Goal: Information Seeking & Learning: Learn about a topic

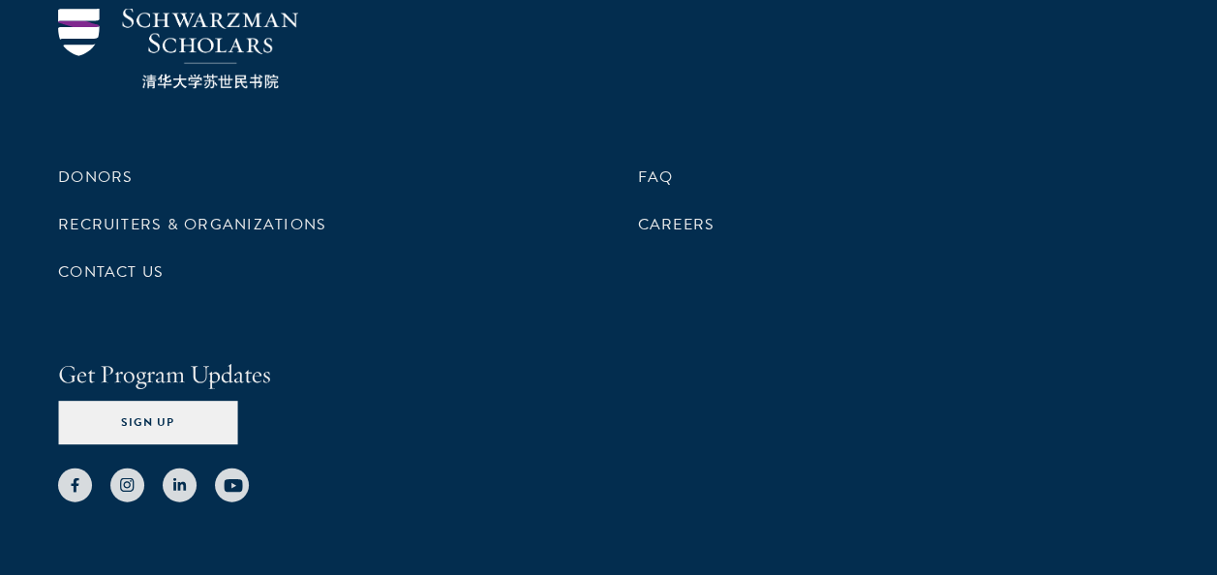
scroll to position [1938, 0]
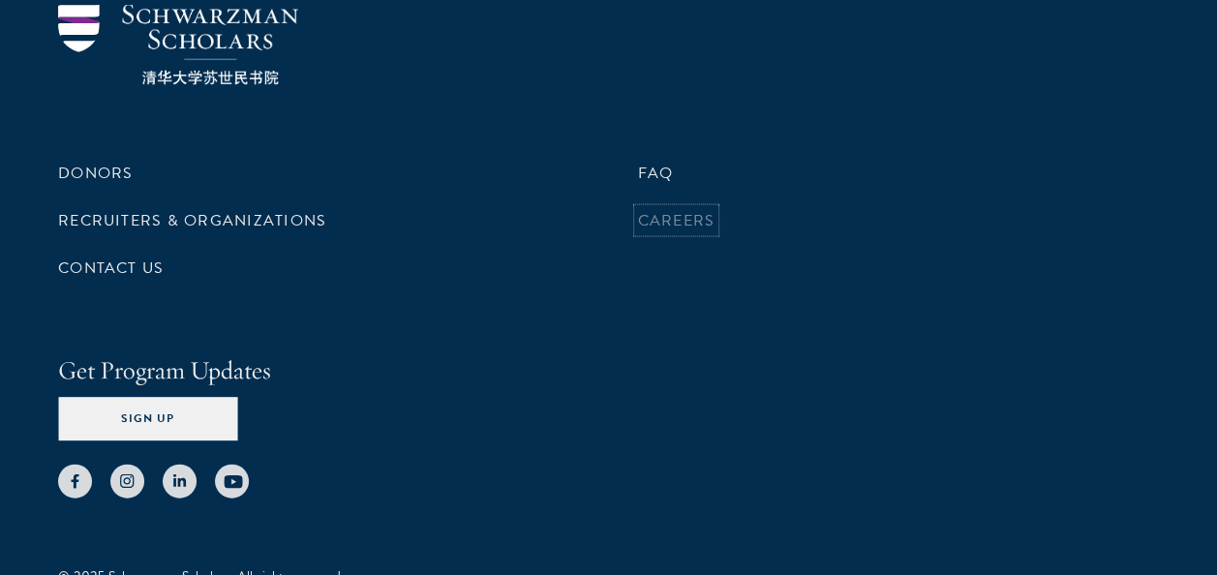
click at [684, 209] on link "Careers" at bounding box center [676, 220] width 77 height 23
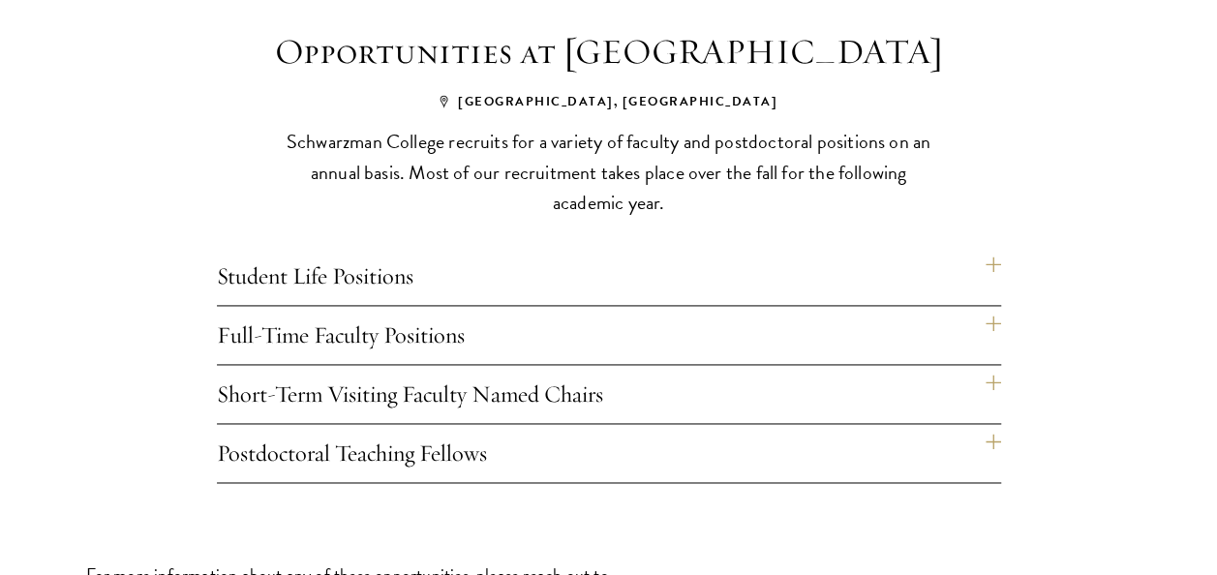
scroll to position [1268, 0]
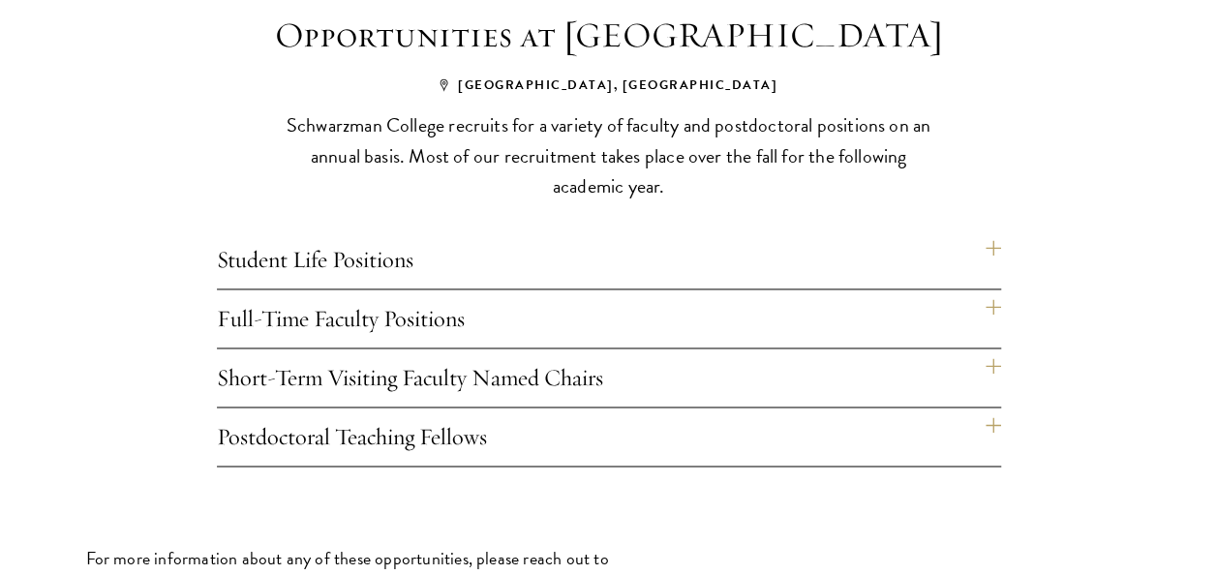
click at [997, 301] on h4 "Full-Time Faculty Positions" at bounding box center [609, 319] width 784 height 58
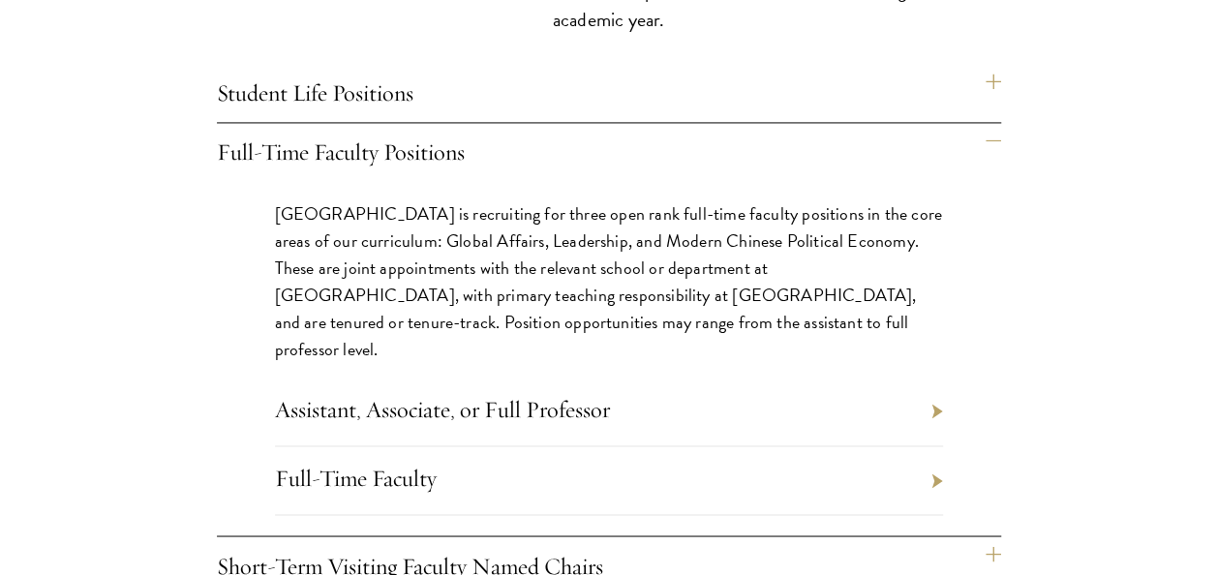
scroll to position [1470, 0]
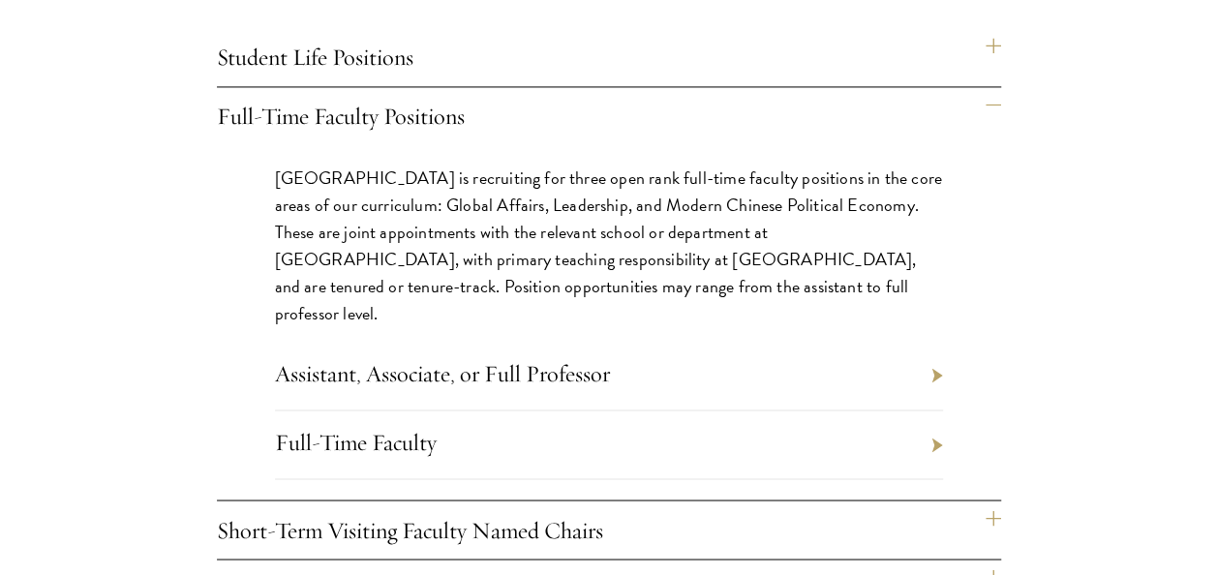
click at [934, 351] on li "Assistant, Associate, or Full Professor" at bounding box center [609, 376] width 668 height 69
click at [562, 358] on link "Assistant, Associate, or Full Professor" at bounding box center [442, 372] width 335 height 29
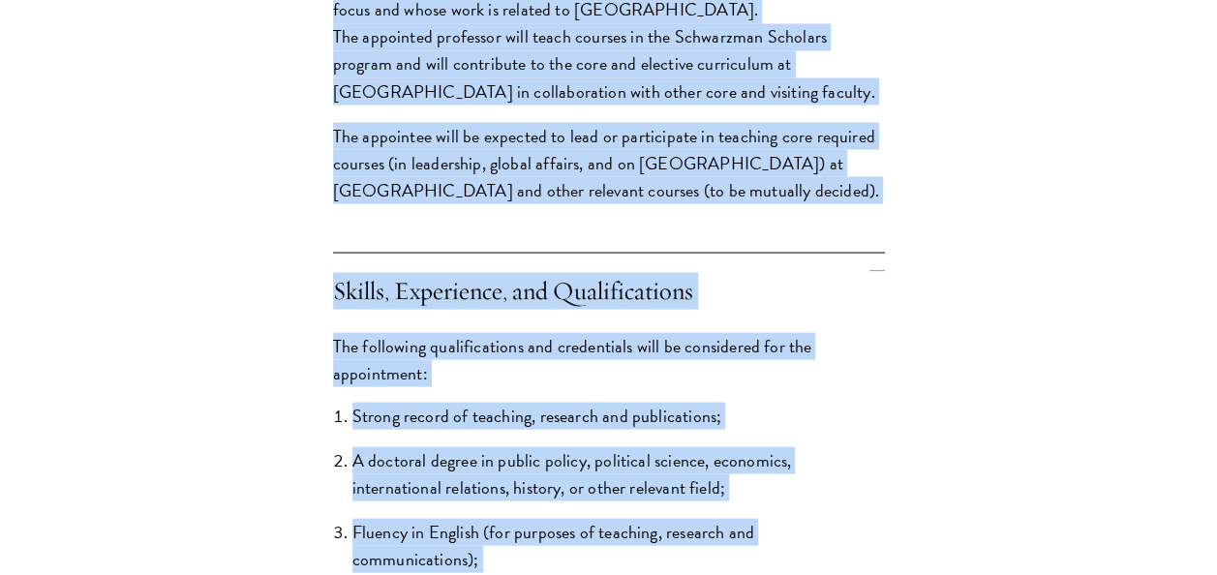
scroll to position [2431, 0]
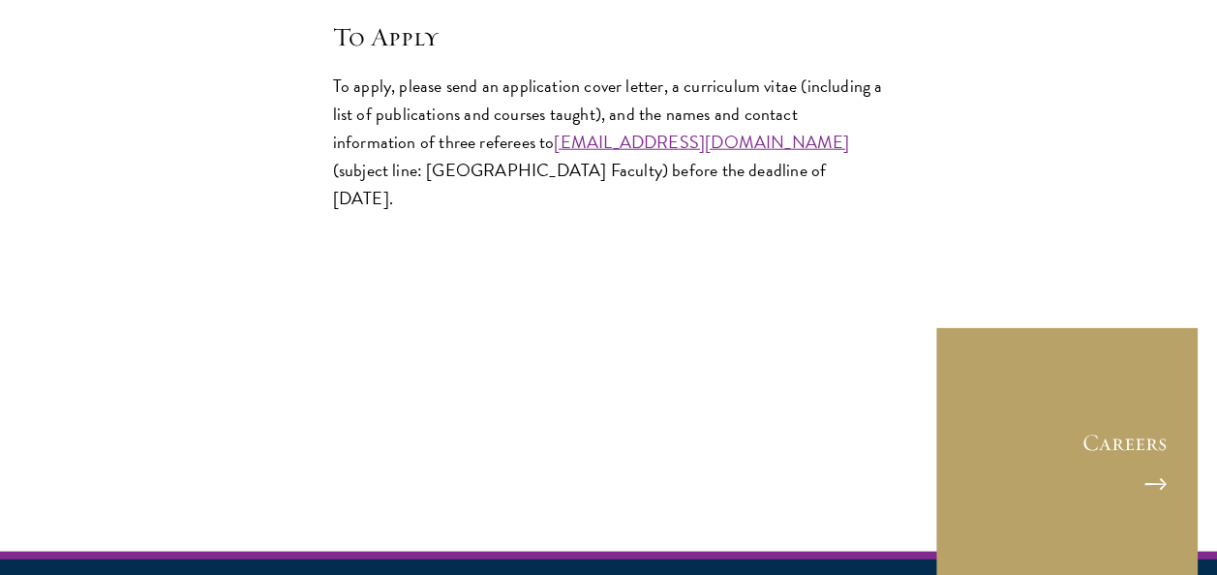
drag, startPoint x: 299, startPoint y: 64, endPoint x: 974, endPoint y: 199, distance: 688.3
copy div "Assistant, Associate, or Full Professor Full-Time Faculty Position at Schwarzma…"
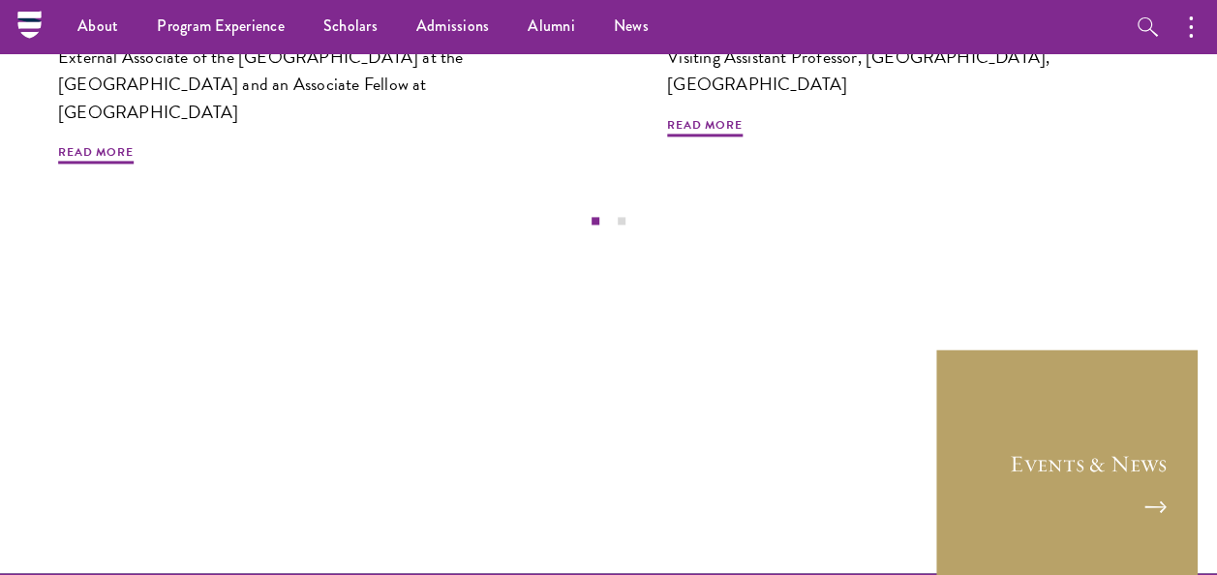
scroll to position [1064, 0]
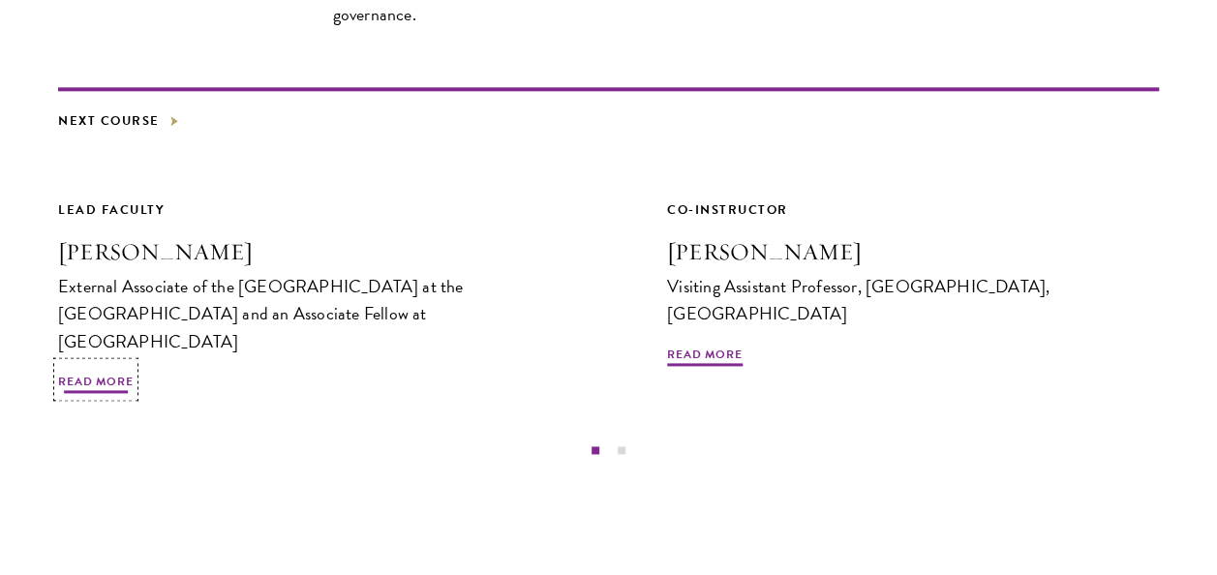
click at [96, 373] on span "Read More" at bounding box center [96, 384] width 76 height 23
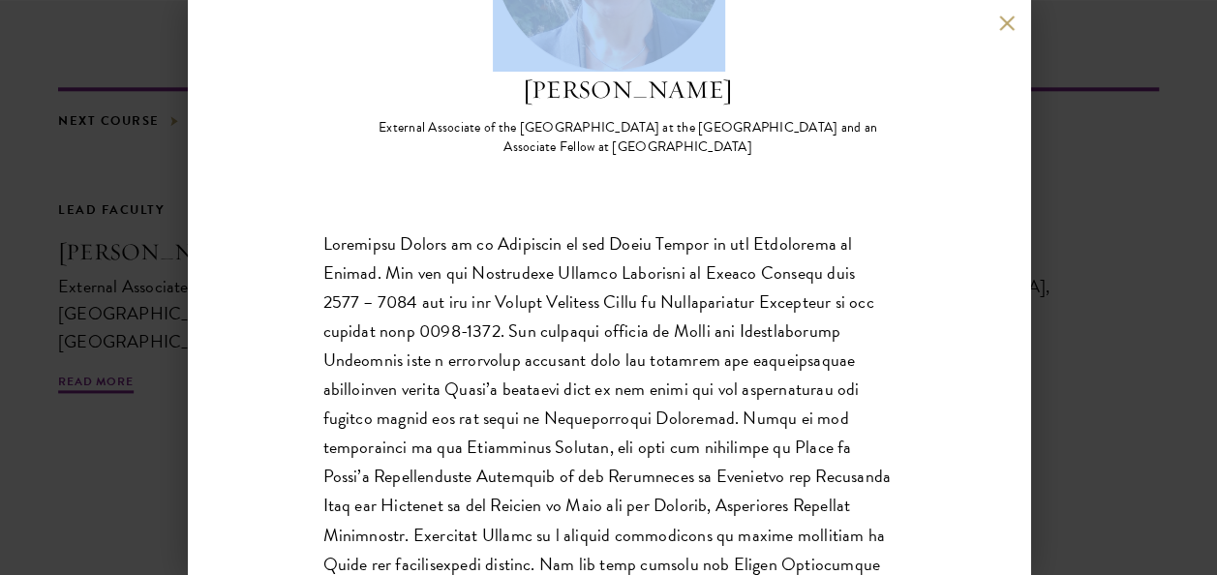
scroll to position [455, 0]
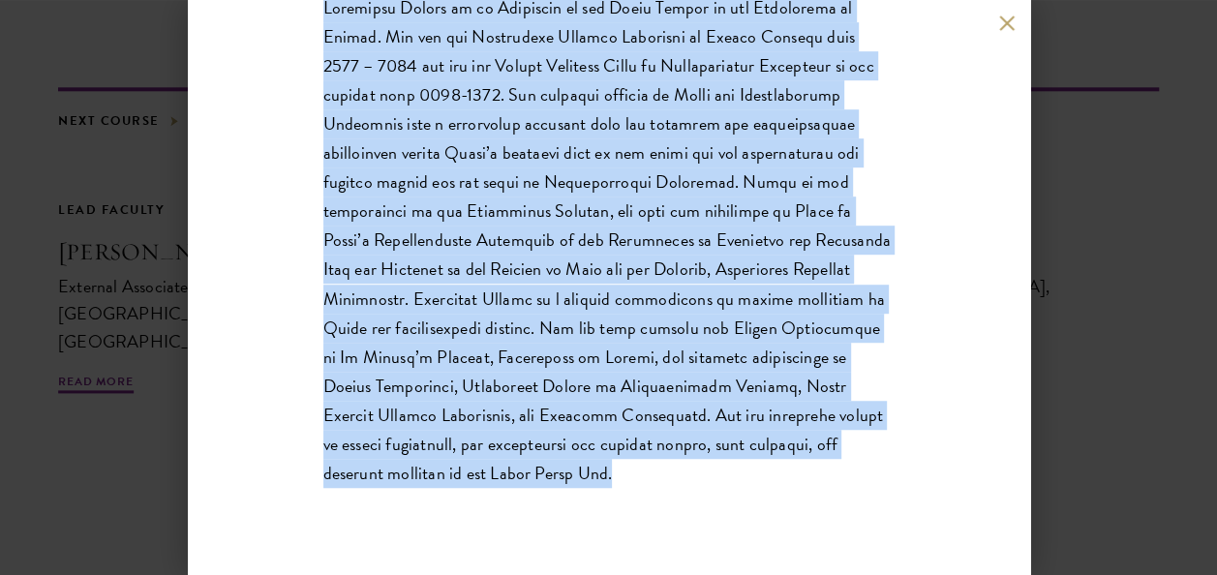
drag, startPoint x: 512, startPoint y: 308, endPoint x: 735, endPoint y: 463, distance: 271.3
click at [735, 463] on div "Katherine Morton External Associate of the China Centre at the University of Ox…" at bounding box center [608, 60] width 571 height 914
copy div "Katherine Morton External Associate of the China Centre at the University of Ox…"
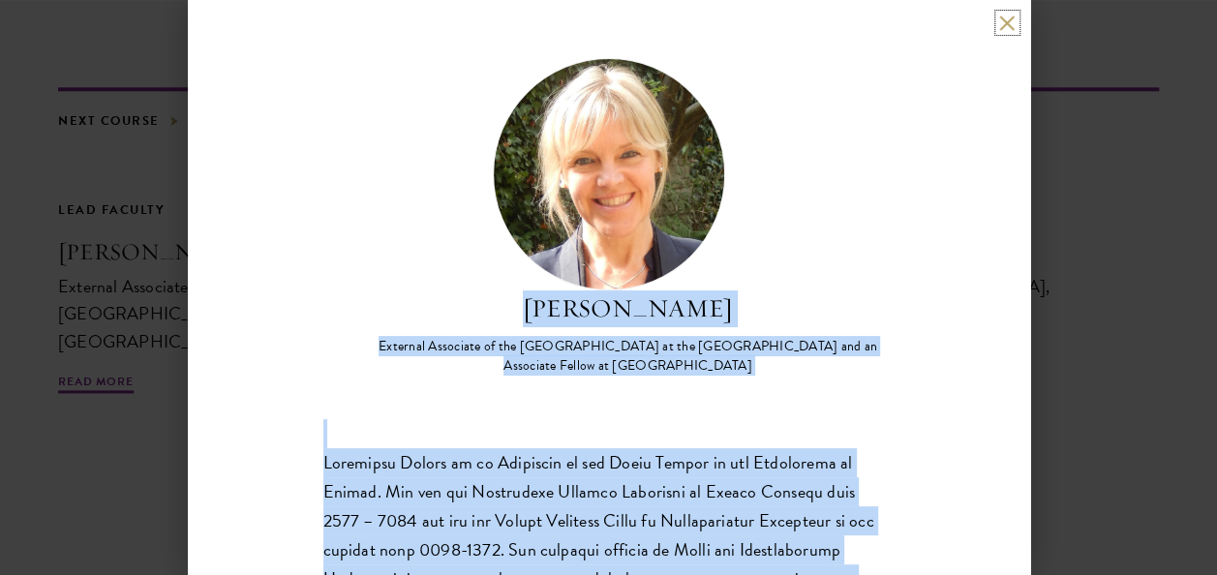
click at [1007, 22] on button at bounding box center [1007, 23] width 16 height 16
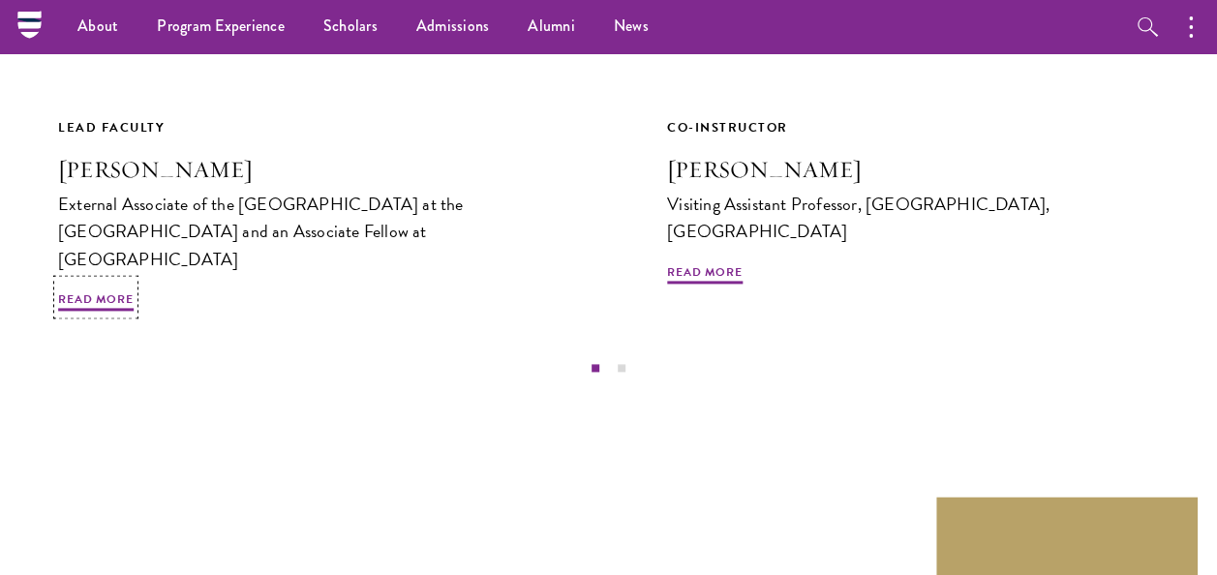
scroll to position [1146, 0]
click at [622, 356] on button "2" at bounding box center [621, 368] width 25 height 25
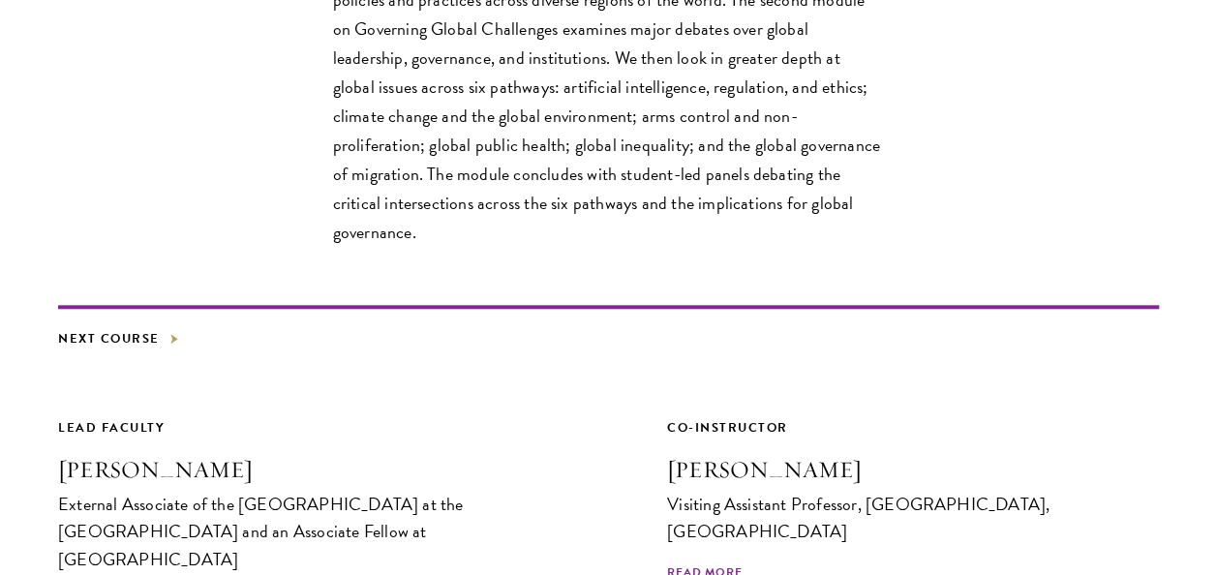
scroll to position [848, 0]
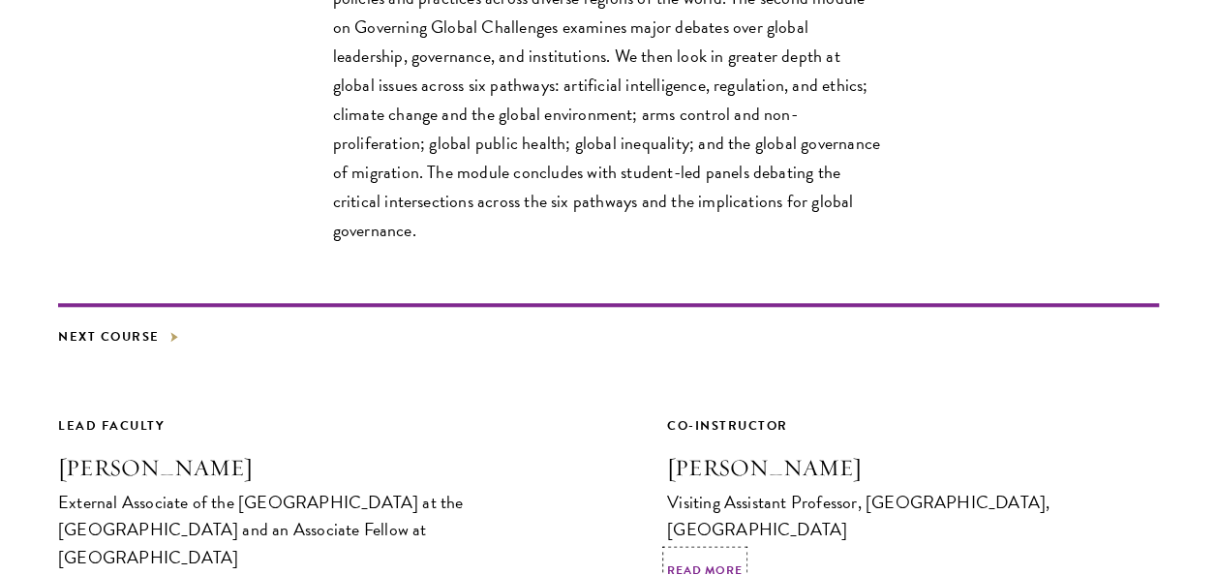
click at [705, 562] on span "Read More" at bounding box center [705, 573] width 76 height 23
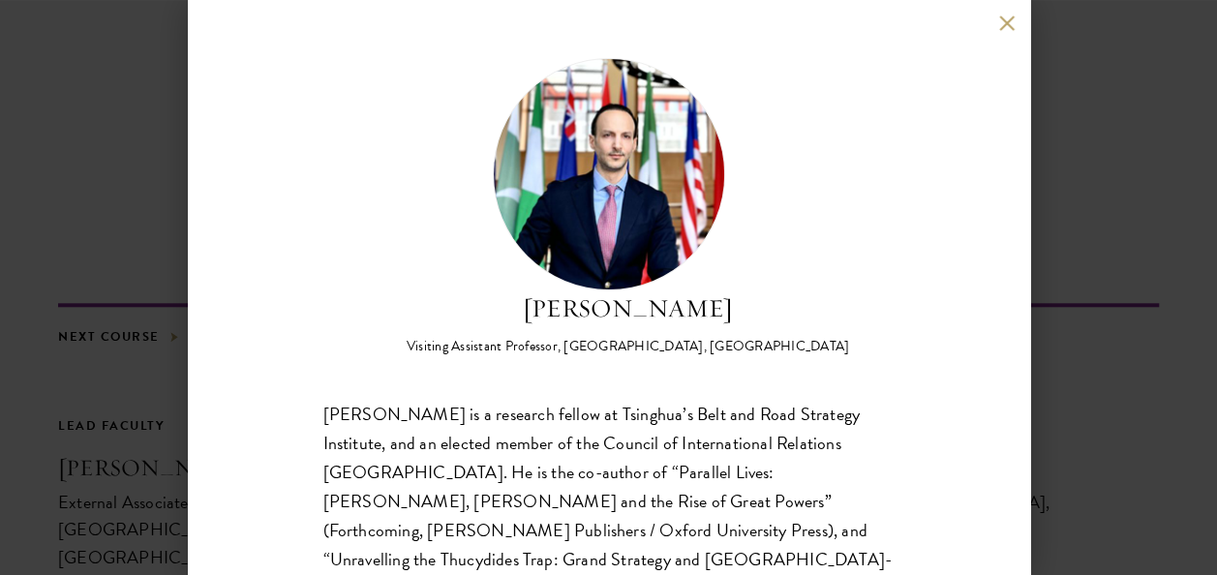
drag, startPoint x: 502, startPoint y: 310, endPoint x: 674, endPoint y: 500, distance: 256.4
drag, startPoint x: 674, startPoint y: 500, endPoint x: 543, endPoint y: 298, distance: 240.2
click at [543, 298] on h2 "Vasilis Trigkas" at bounding box center [629, 309] width 444 height 37
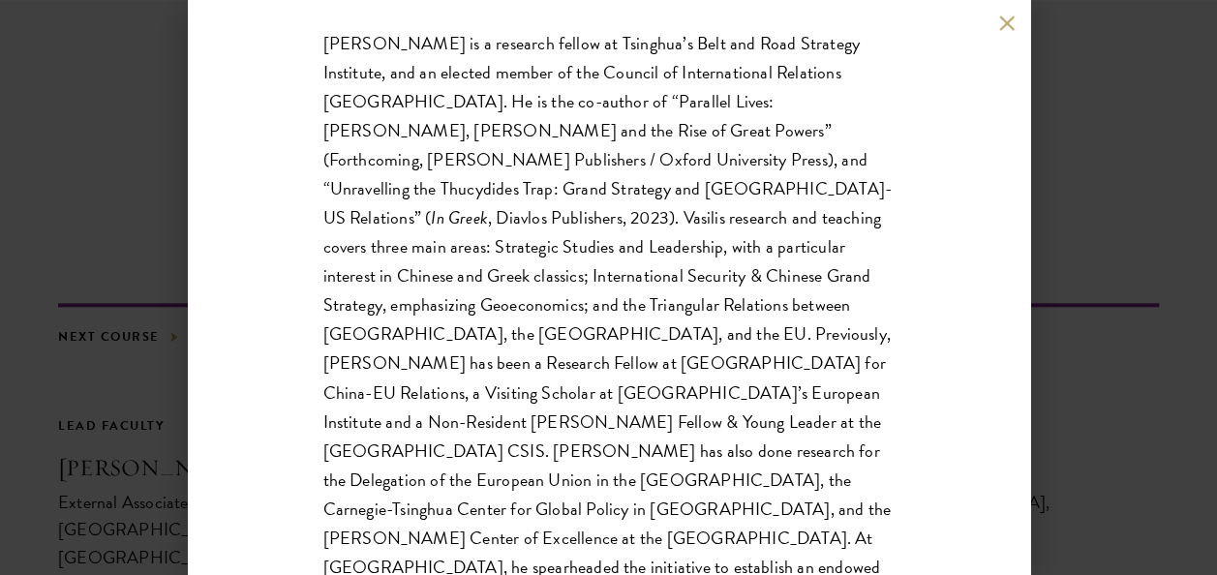
scroll to position [610, 0]
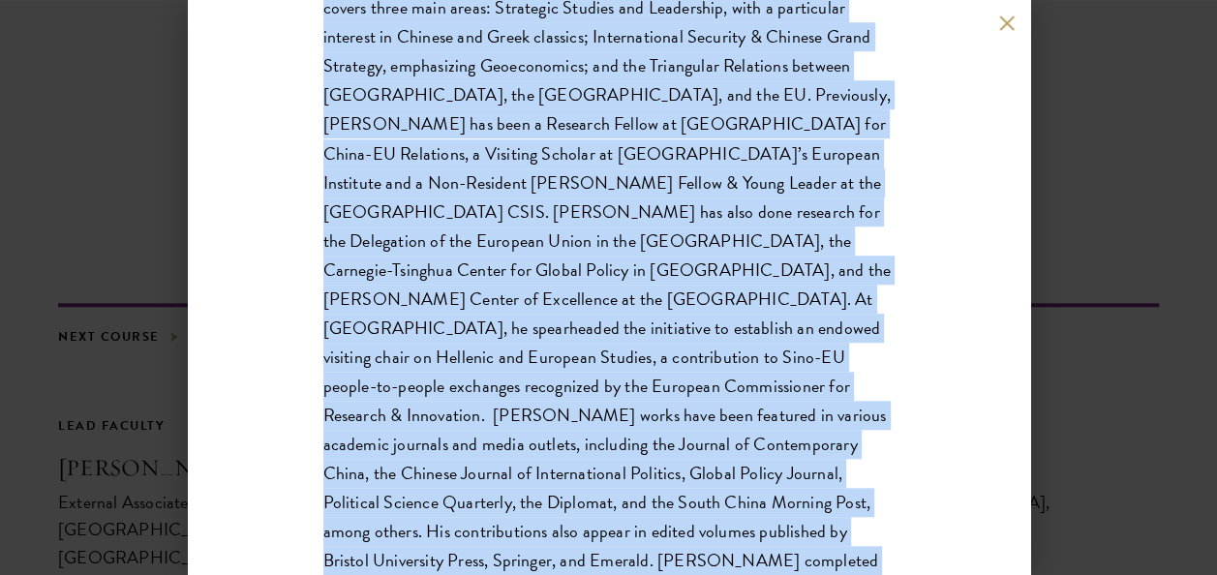
drag, startPoint x: 539, startPoint y: 300, endPoint x: 743, endPoint y: 504, distance: 287.6
click at [743, 504] on div "Vasilis Trigkas Visiting Assistant Professor, Schwarzman College, Tsinghua Univ…" at bounding box center [608, 40] width 571 height 1185
copy div "Vasilis Trigkas Visiting Assistant Professor, Schwarzman College, Tsinghua Univ…"
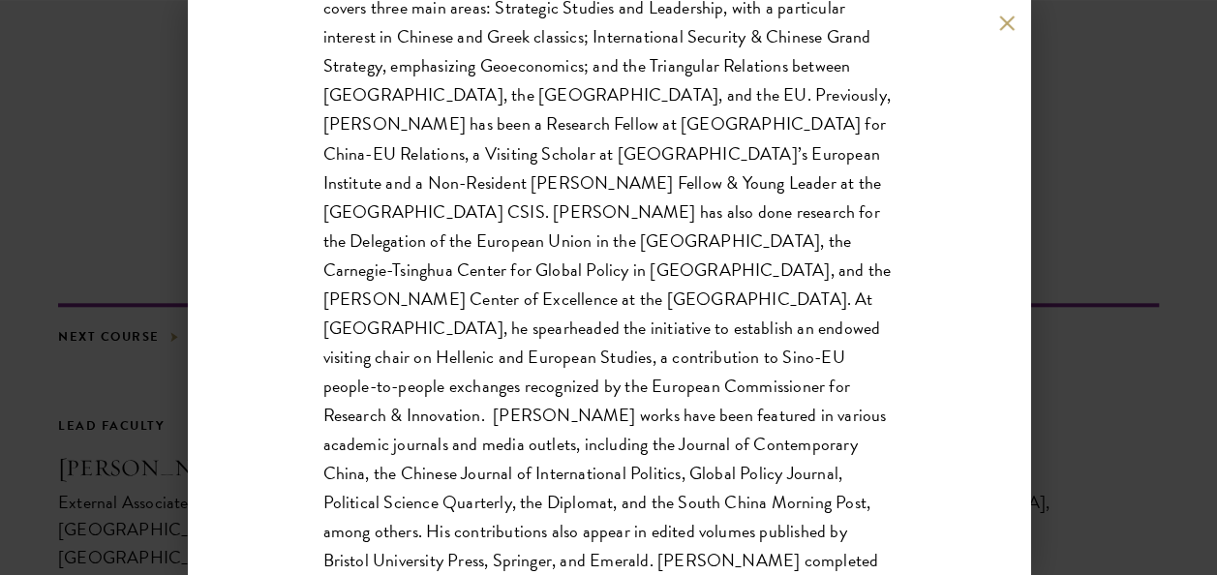
click at [1093, 320] on div "Vasilis Trigkas Visiting Assistant Professor, Schwarzman College, Tsinghua Univ…" at bounding box center [608, 287] width 1217 height 575
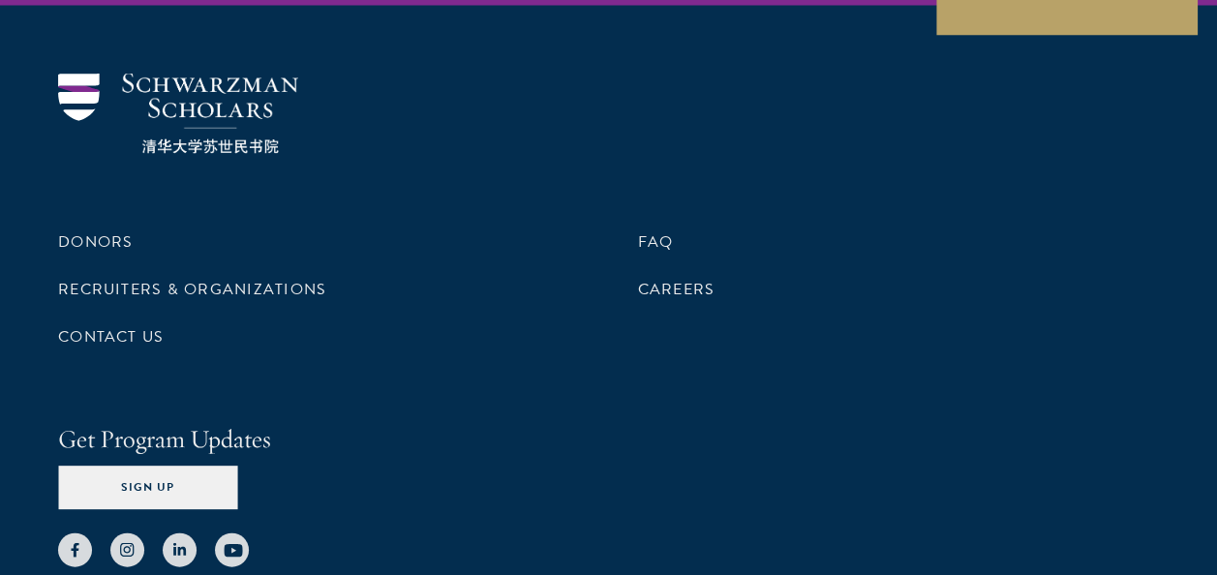
scroll to position [1938, 0]
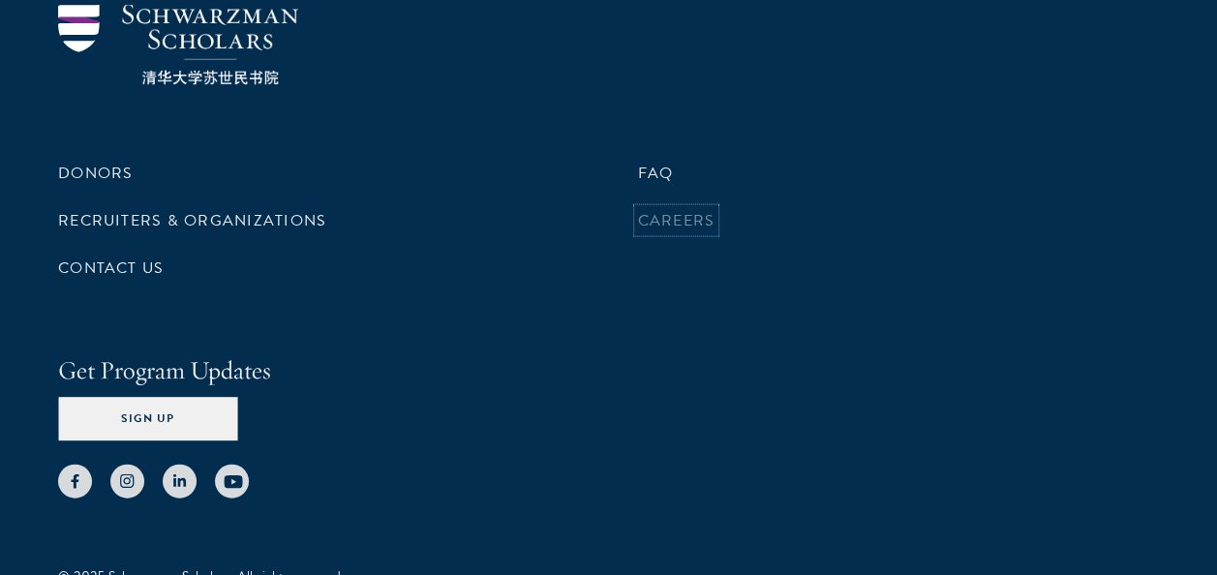
click at [674, 209] on link "Careers" at bounding box center [676, 220] width 77 height 23
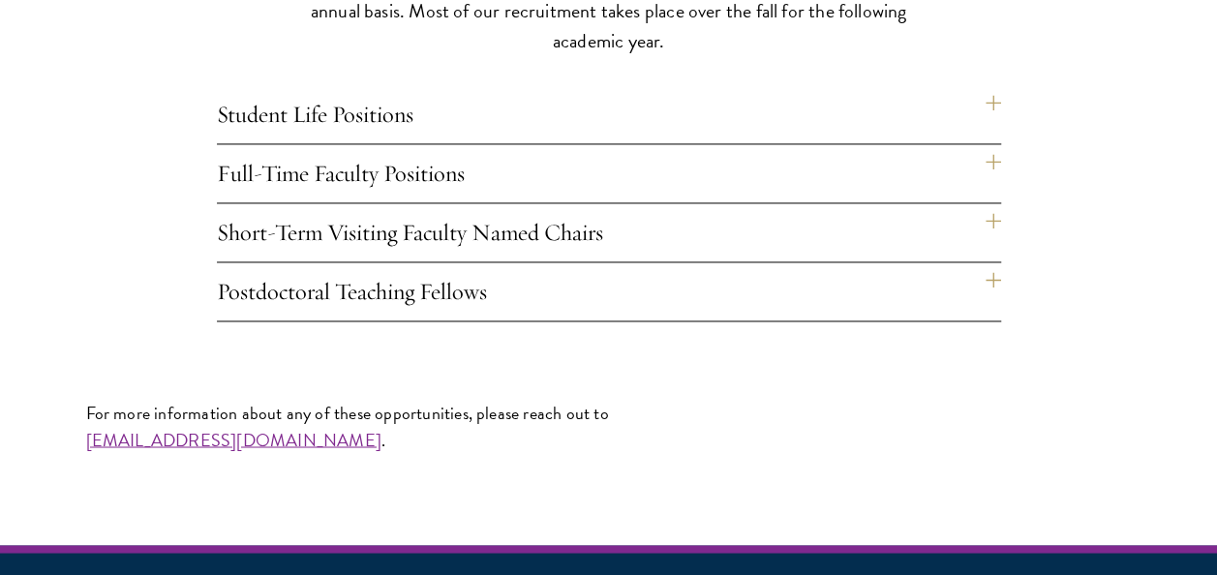
scroll to position [1487, 0]
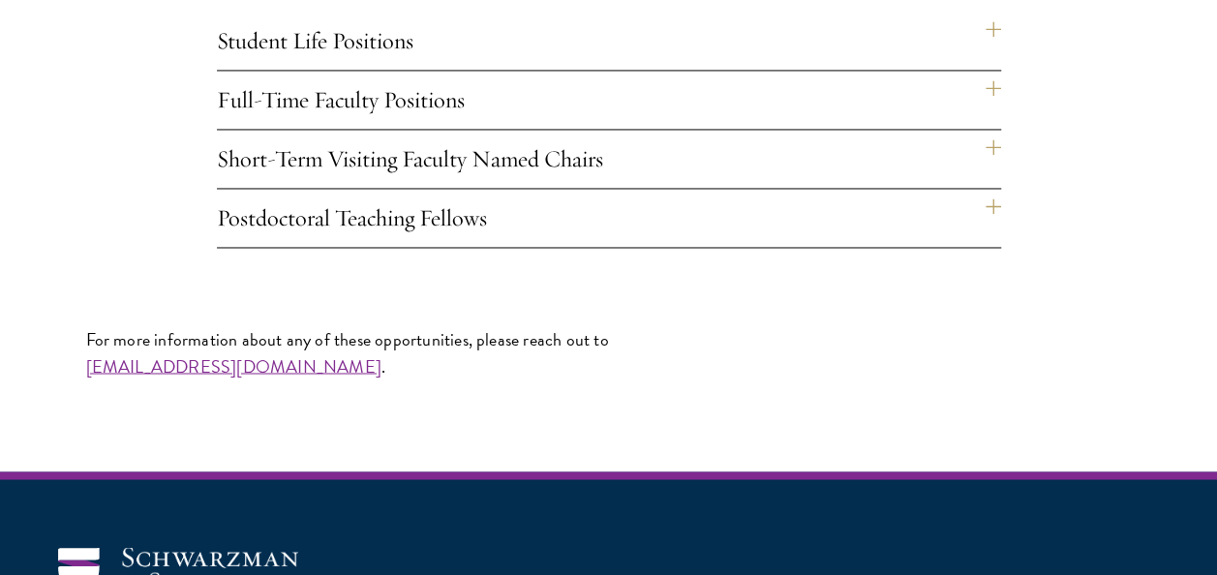
click at [987, 89] on h4 "Full-Time Faculty Positions" at bounding box center [609, 100] width 784 height 58
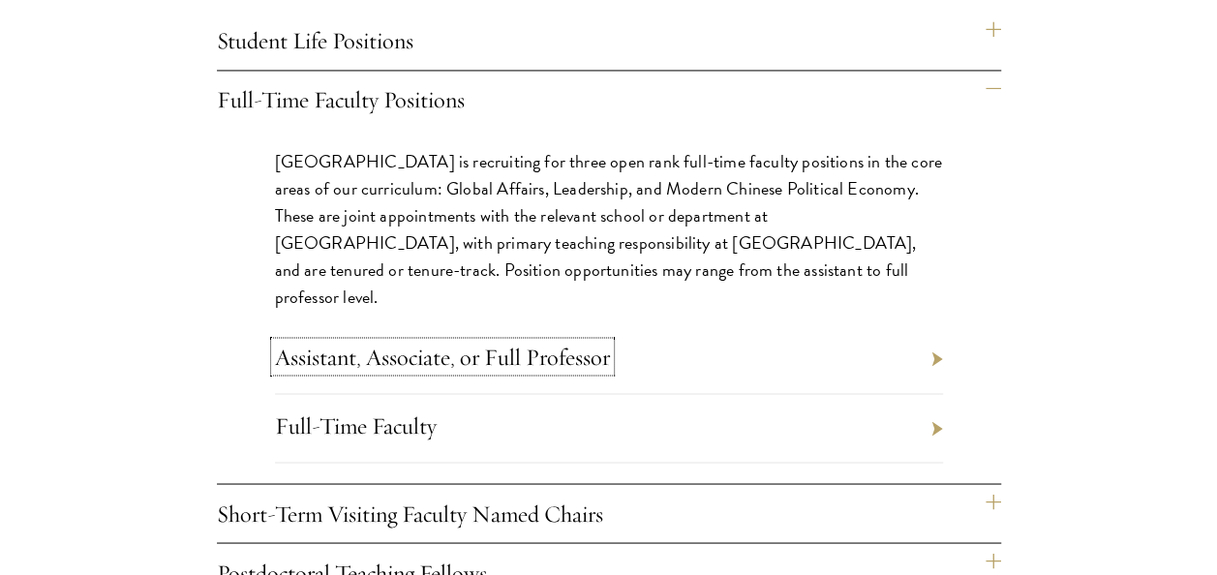
click at [589, 342] on link "Assistant, Associate, or Full Professor" at bounding box center [442, 356] width 335 height 29
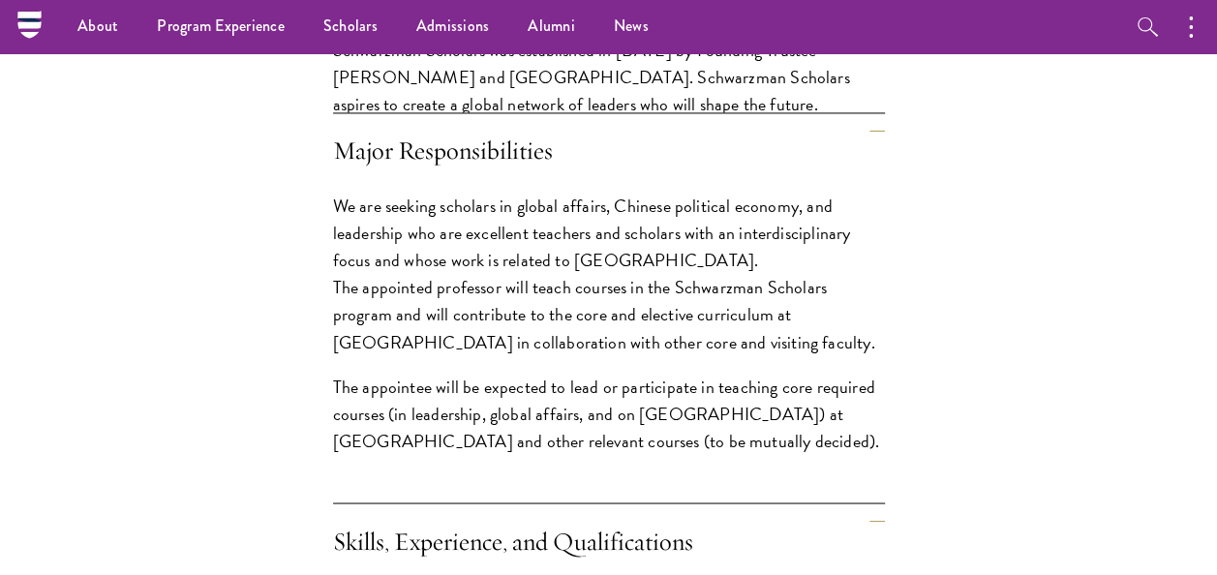
scroll to position [165, 0]
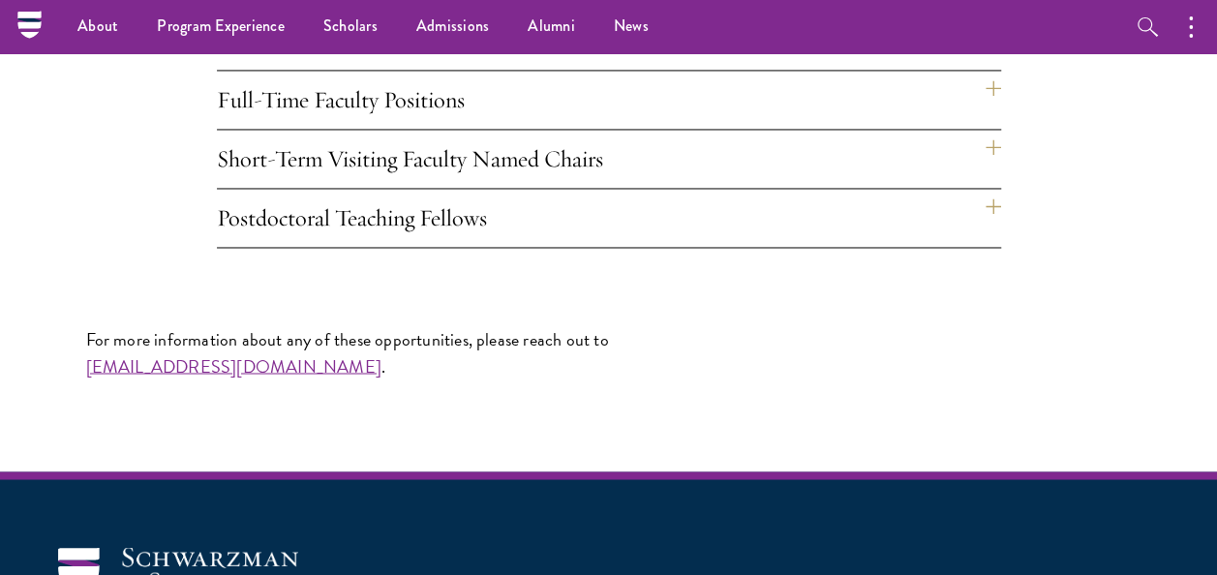
scroll to position [1392, 0]
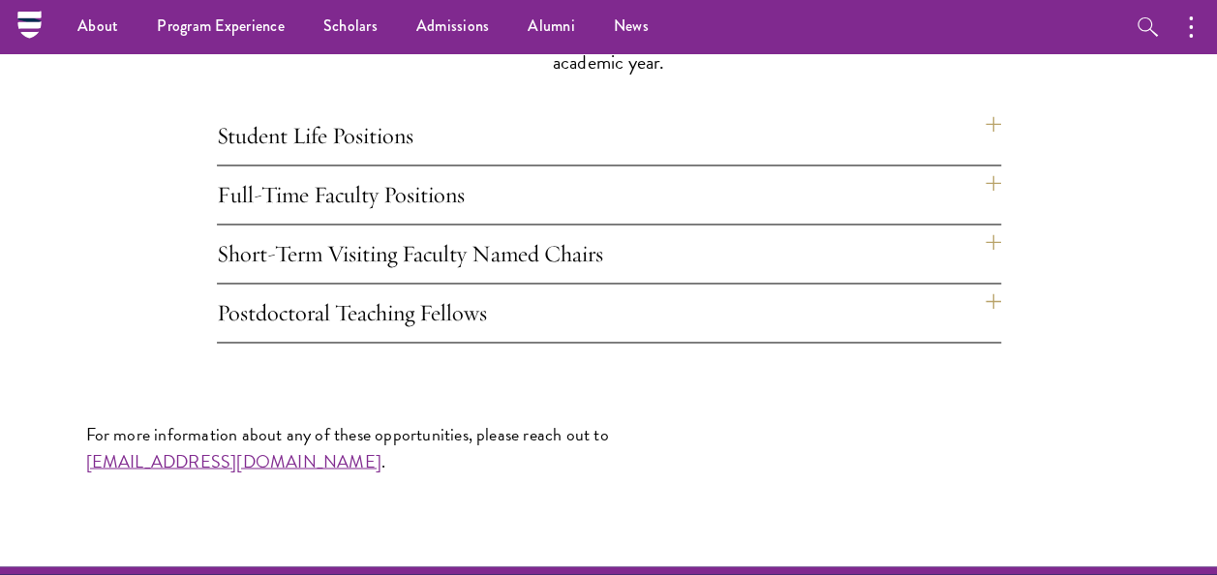
click at [994, 185] on h4 "Full-Time Faculty Positions" at bounding box center [609, 195] width 784 height 58
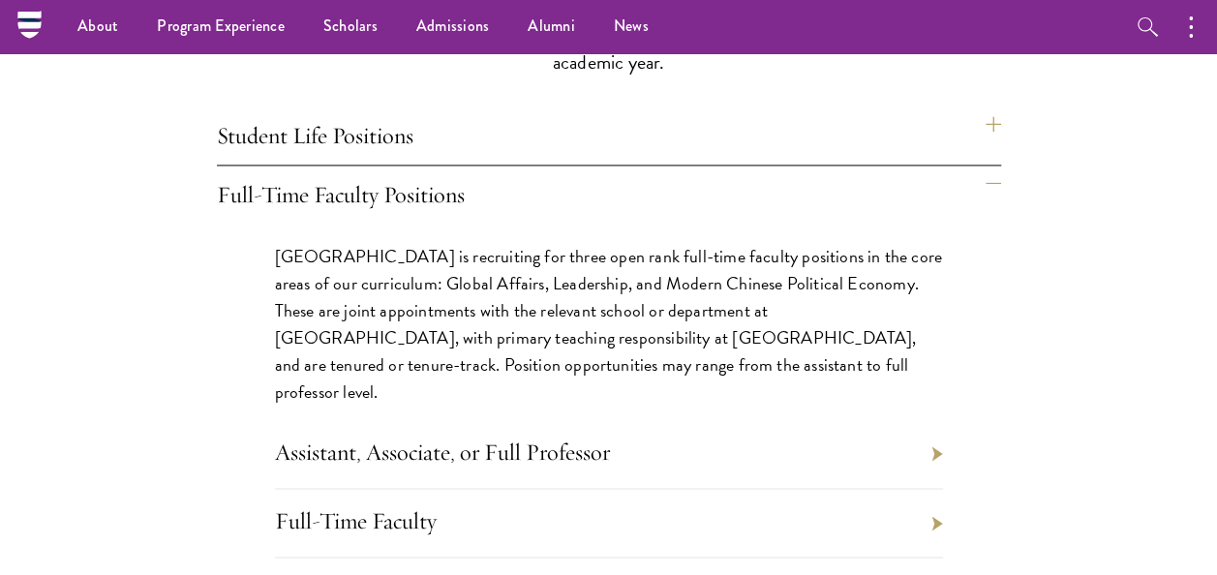
click at [935, 493] on li "Full-Time Faculty" at bounding box center [609, 523] width 668 height 69
click at [372, 506] on link "Full-Time Faculty" at bounding box center [356, 520] width 162 height 29
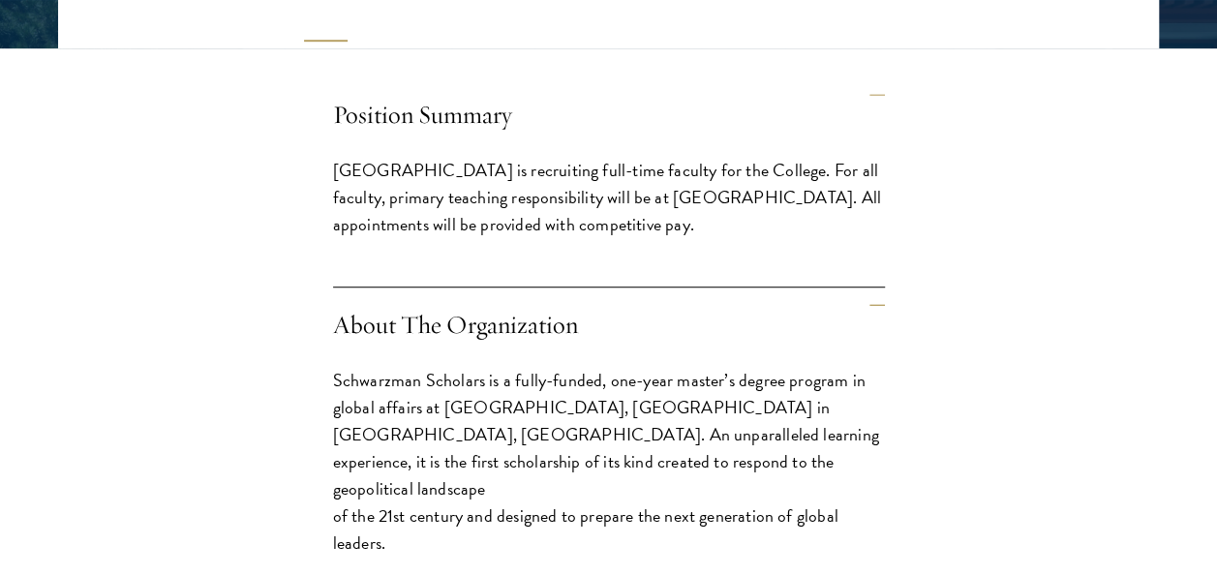
scroll to position [552, 0]
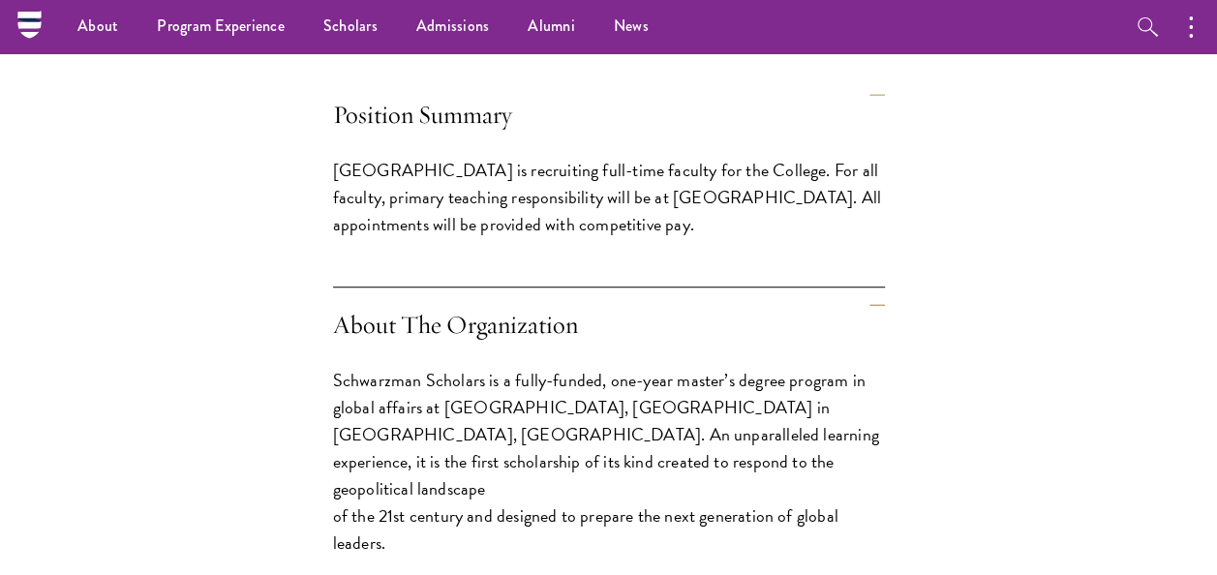
click at [495, 179] on p "[GEOGRAPHIC_DATA] is recruiting full-time faculty for the College. For all facu…" at bounding box center [609, 197] width 552 height 81
click at [495, 179] on p "Schwarzman College is recruiting full-time faculty for the College. For all fac…" at bounding box center [609, 197] width 552 height 81
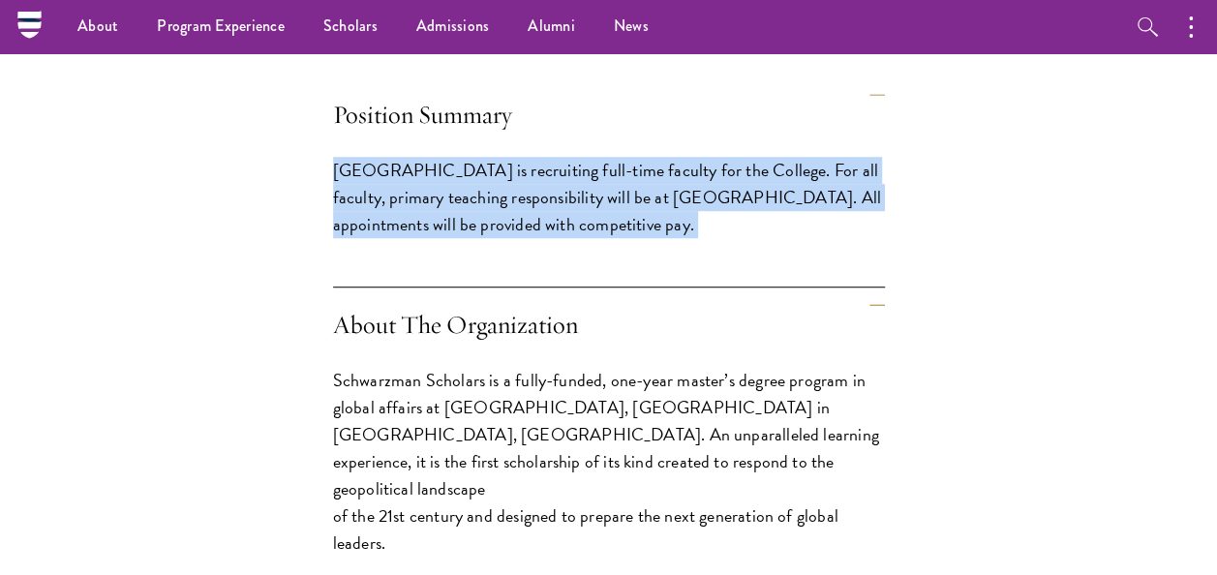
click at [495, 179] on p "Schwarzman College is recruiting full-time faculty for the College. For all fac…" at bounding box center [609, 197] width 552 height 81
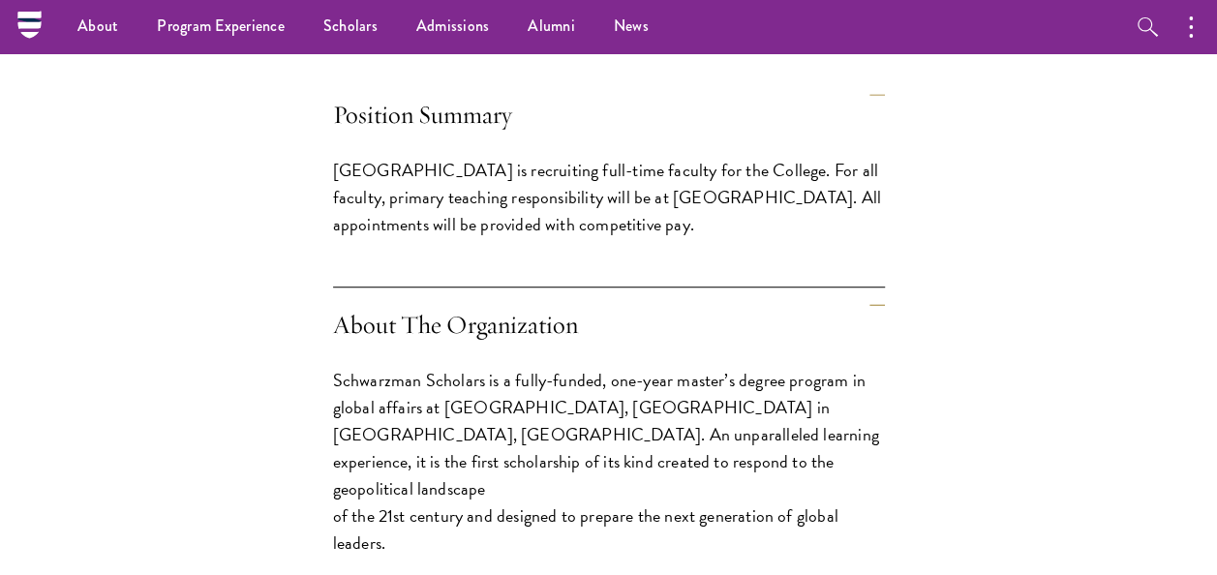
drag, startPoint x: 495, startPoint y: 179, endPoint x: 396, endPoint y: 116, distance: 117.1
click at [396, 116] on h4 "Position Summary" at bounding box center [609, 114] width 552 height 75
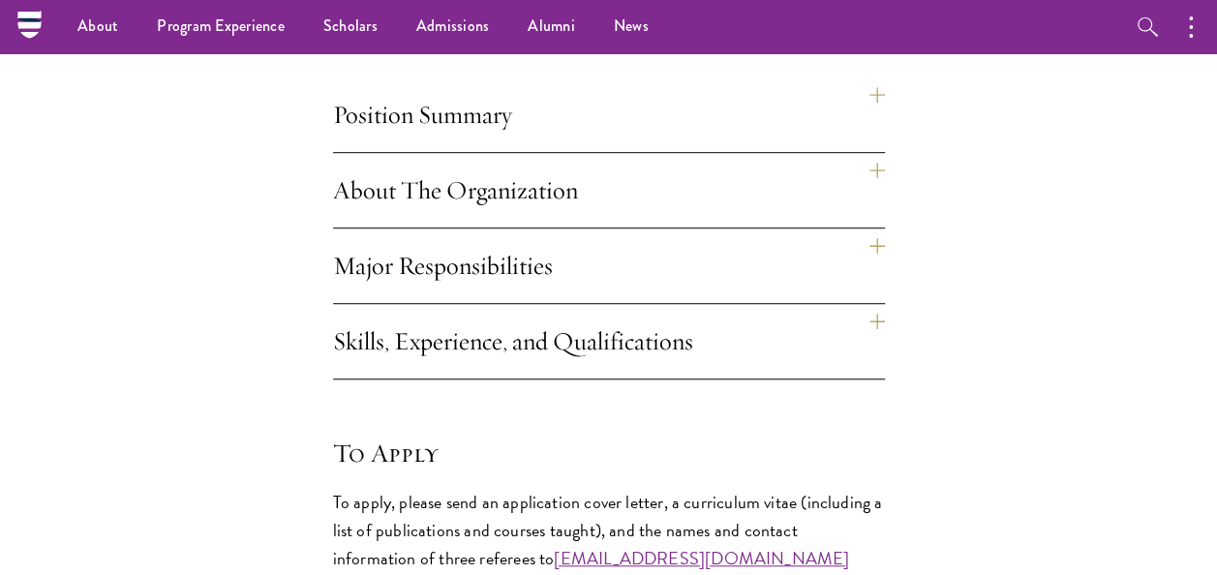
click at [339, 112] on h4 "Position Summary" at bounding box center [609, 114] width 552 height 75
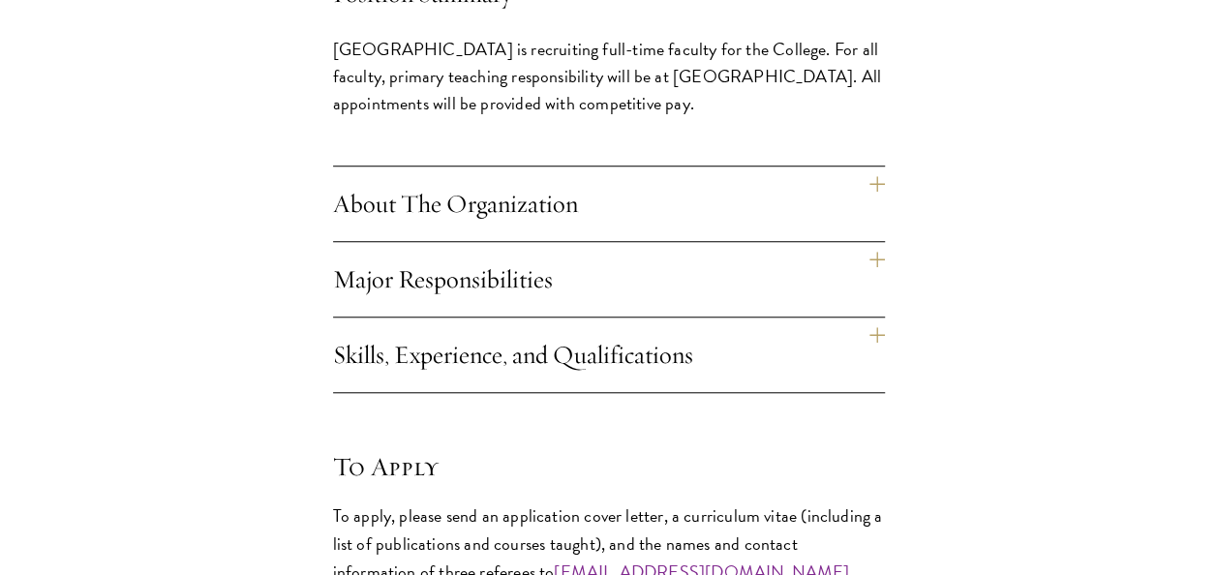
scroll to position [687, 0]
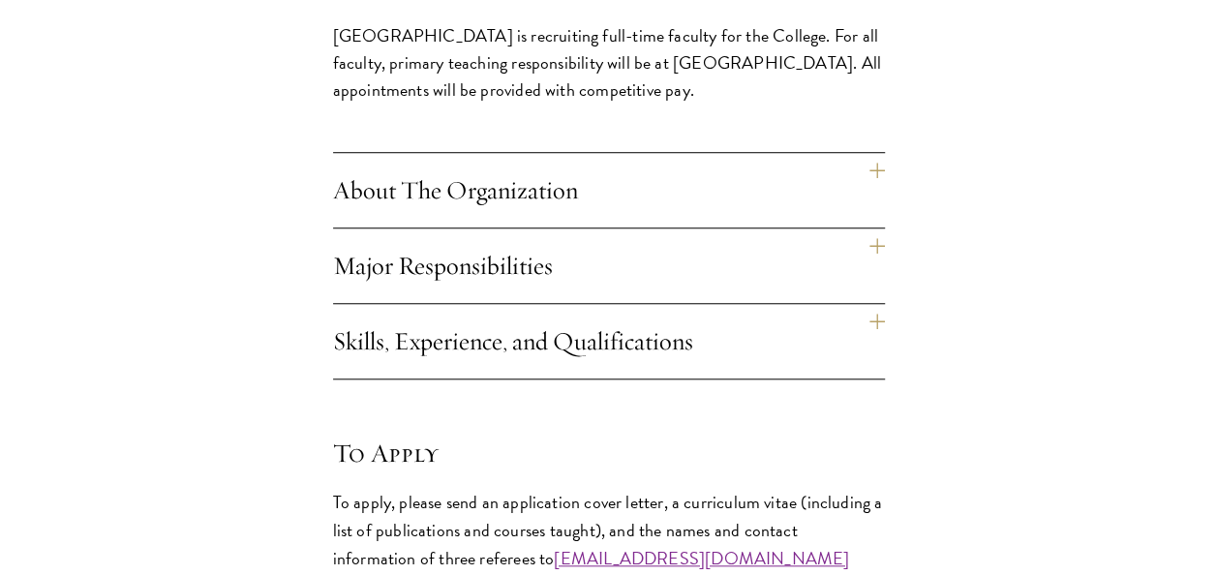
click at [497, 342] on h4 "Skills, Experience, and Qualifications" at bounding box center [609, 341] width 552 height 75
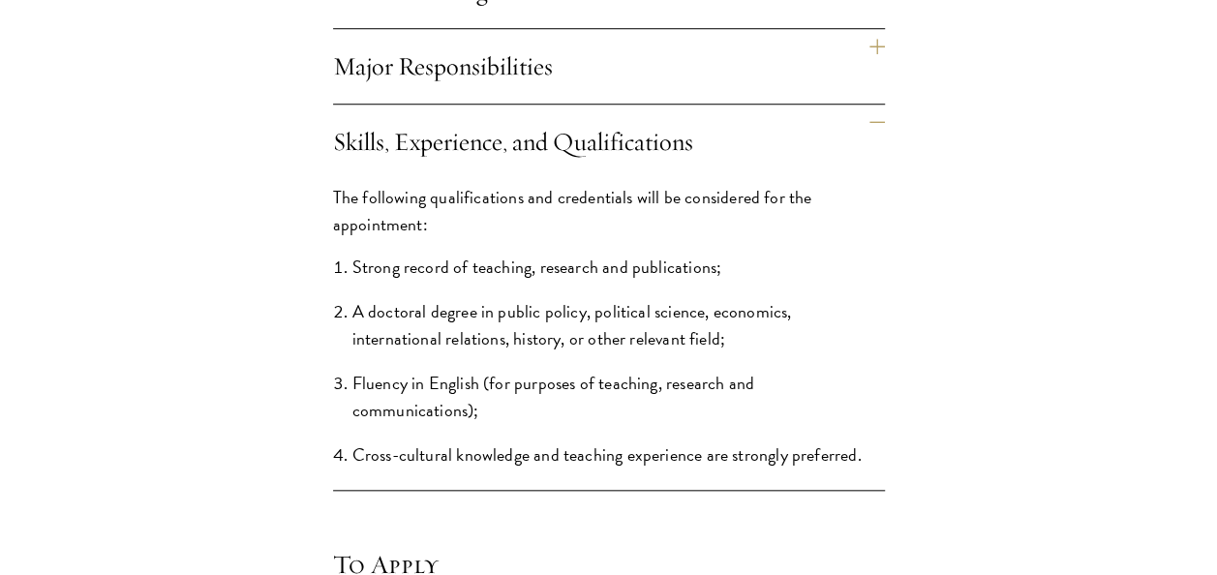
scroll to position [755, 0]
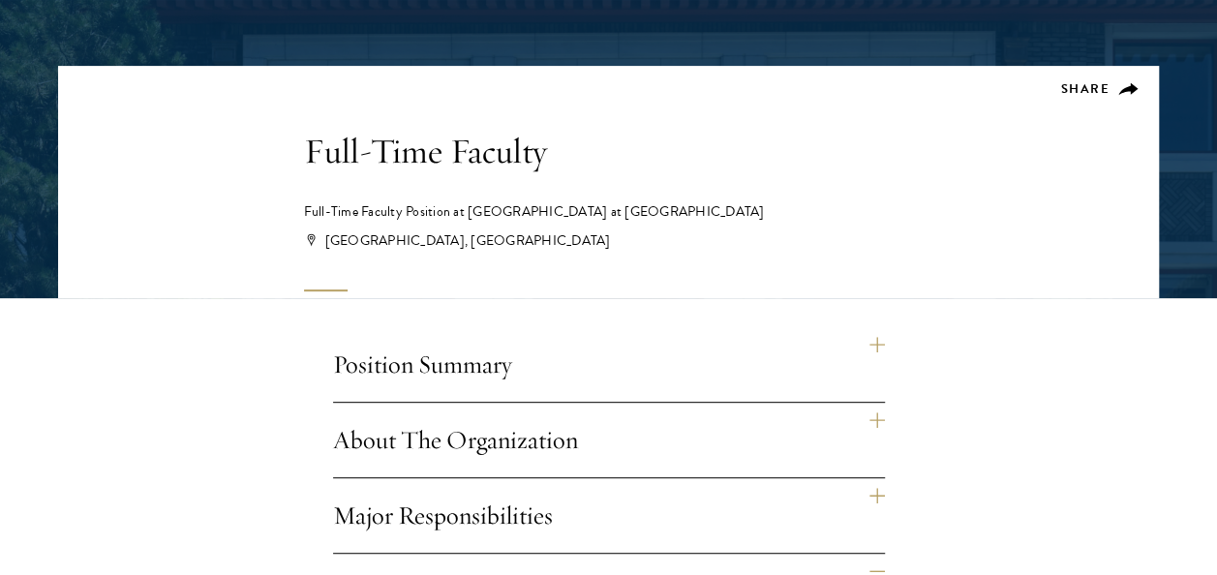
click at [482, 360] on h4 "Position Summary" at bounding box center [609, 364] width 552 height 75
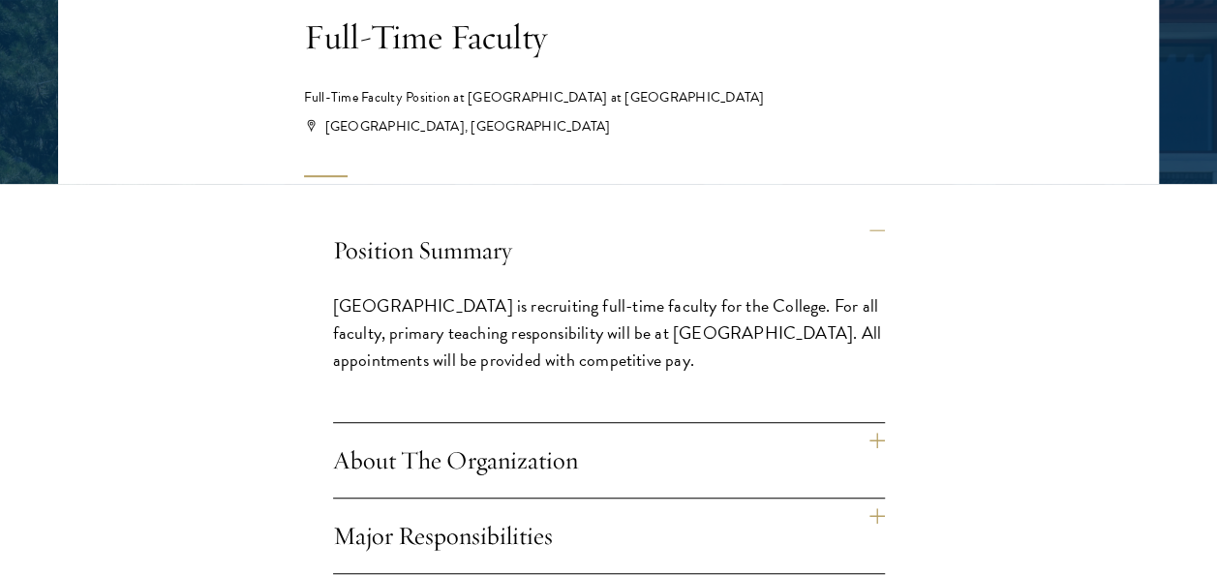
scroll to position [438, 0]
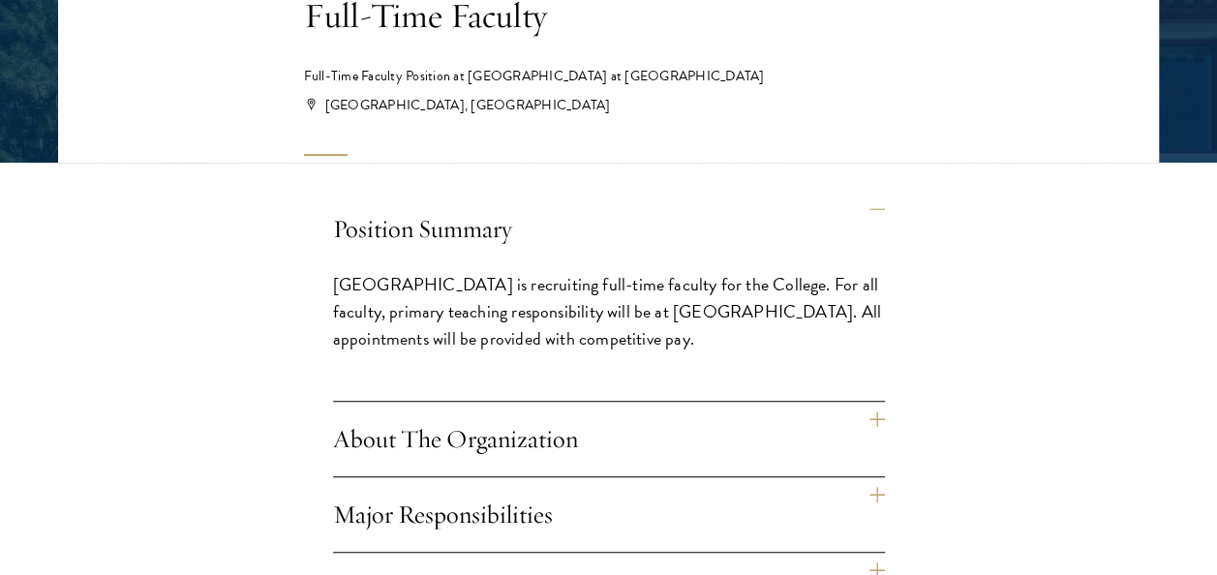
click at [467, 308] on p "Schwarzman College is recruiting full-time faculty for the College. For all fac…" at bounding box center [609, 311] width 552 height 81
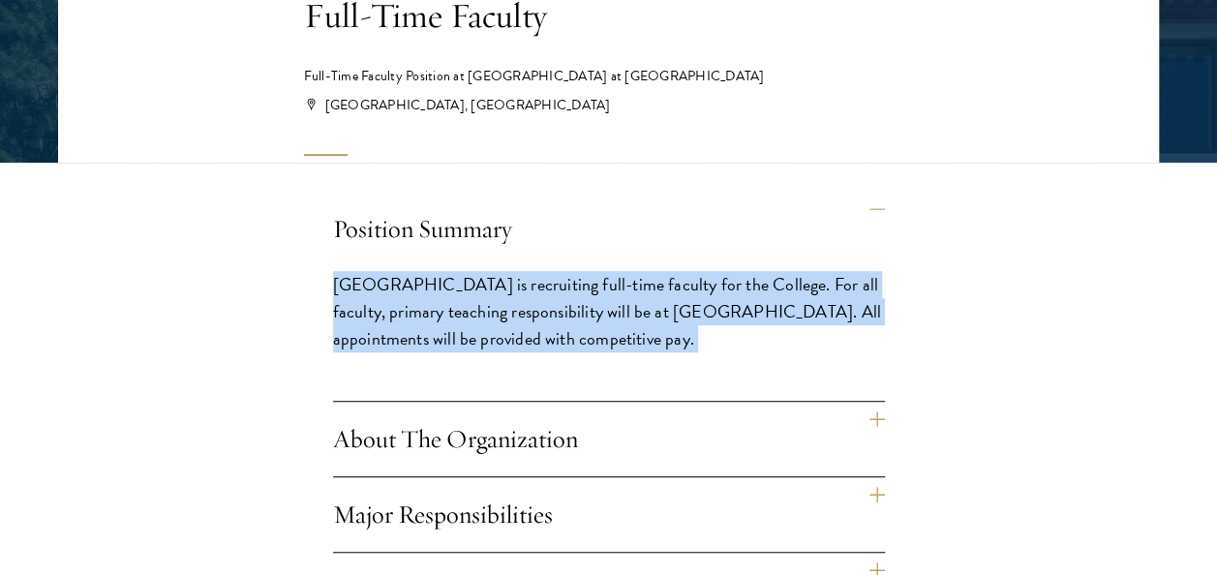
click at [467, 308] on p "Schwarzman College is recruiting full-time faculty for the College. For all fac…" at bounding box center [609, 311] width 552 height 81
copy div "Schwarzman College is recruiting full-time faculty for the College. For all fac…"
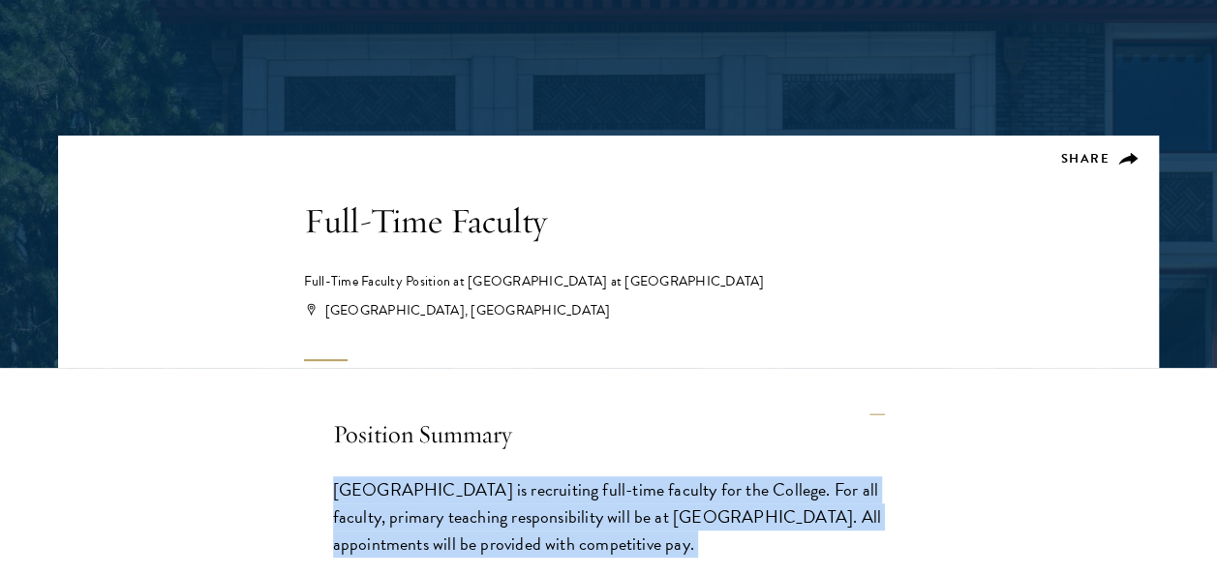
scroll to position [242, 0]
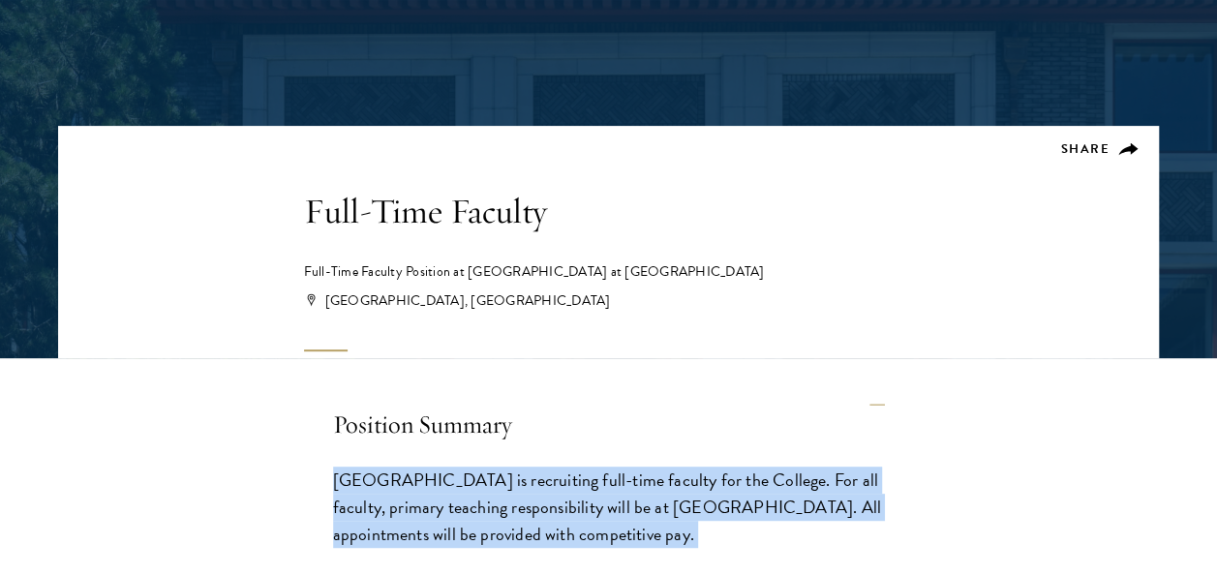
drag, startPoint x: 283, startPoint y: 213, endPoint x: 725, endPoint y: 529, distance: 543.7
copy div "Full-Time Faculty Full-Time Faculty Position at Schwarzman College at Tsinghua …"
click at [725, 222] on h1 "Full-Time Faculty" at bounding box center [609, 211] width 610 height 45
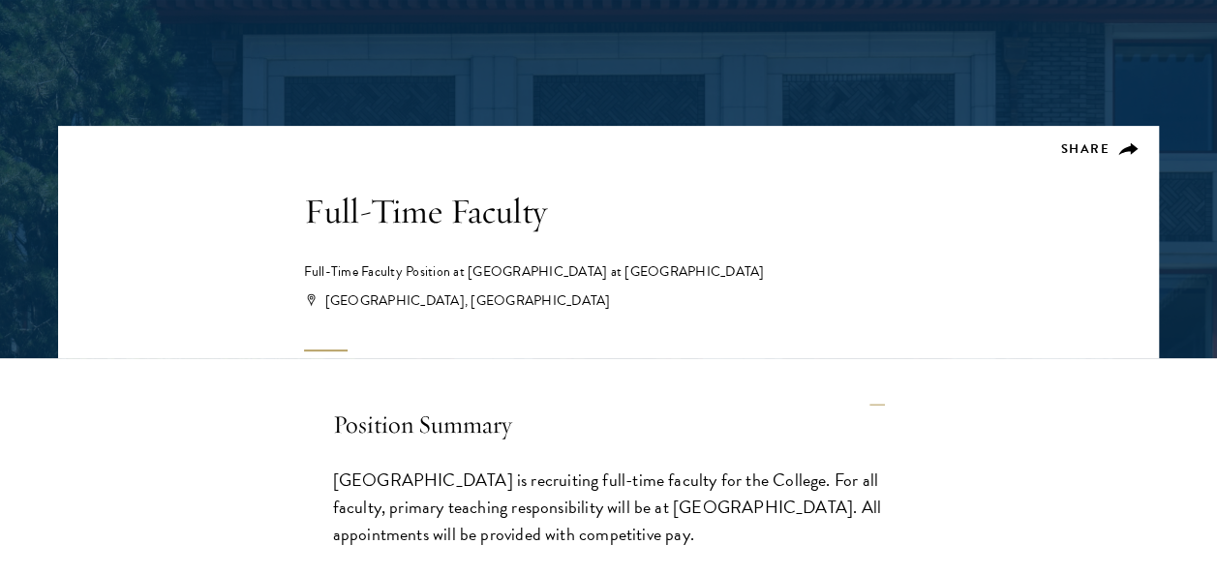
click at [462, 229] on h1 "Full-Time Faculty" at bounding box center [609, 211] width 610 height 45
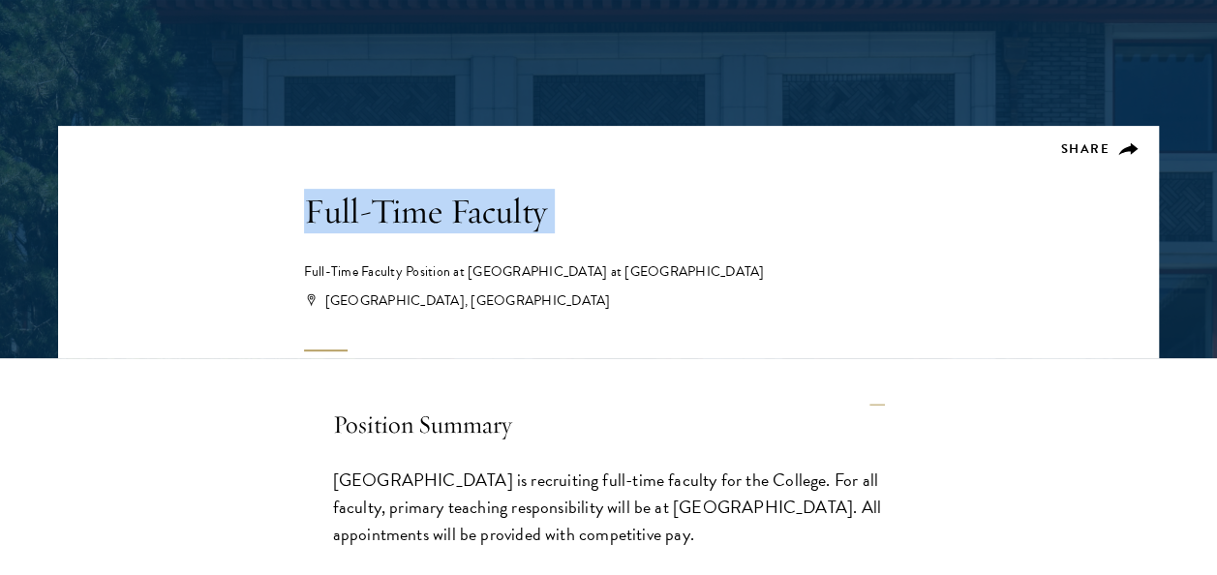
click at [462, 229] on h1 "Full-Time Faculty" at bounding box center [609, 211] width 610 height 45
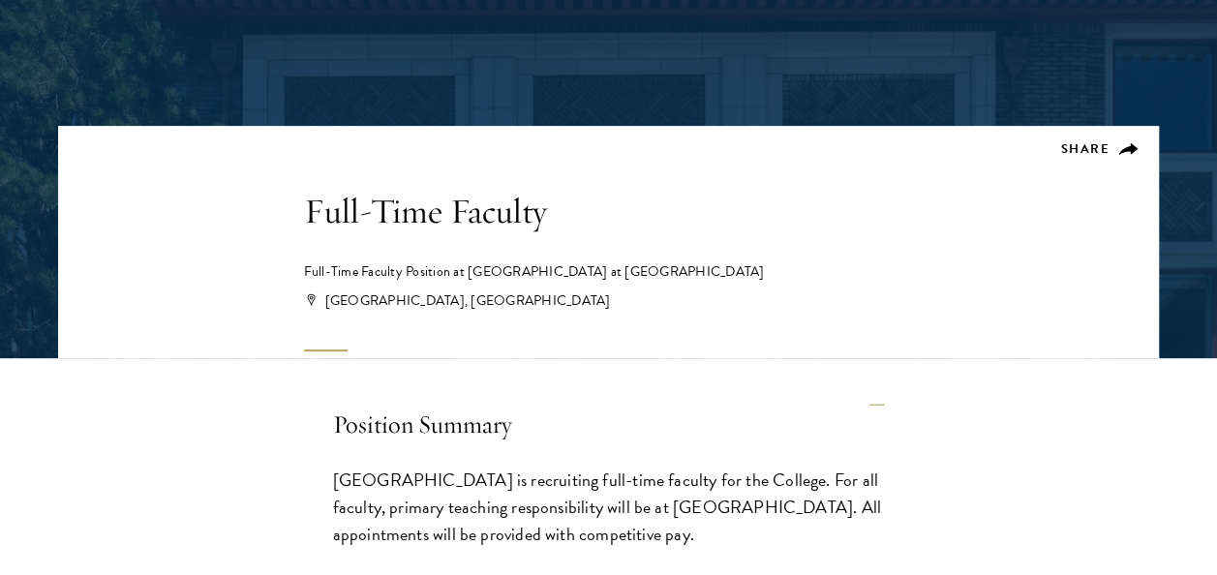
drag, startPoint x: 462, startPoint y: 229, endPoint x: 445, endPoint y: 306, distance: 79.4
click at [445, 306] on div "[GEOGRAPHIC_DATA], [GEOGRAPHIC_DATA]" at bounding box center [610, 301] width 607 height 19
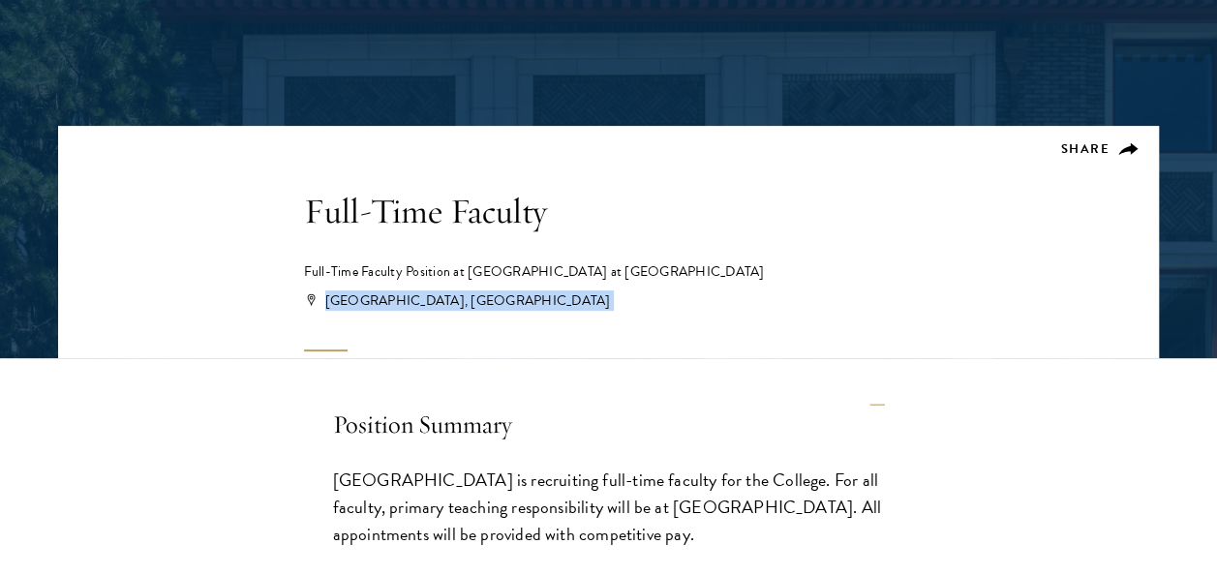
click at [445, 306] on div "[GEOGRAPHIC_DATA], [GEOGRAPHIC_DATA]" at bounding box center [610, 301] width 607 height 19
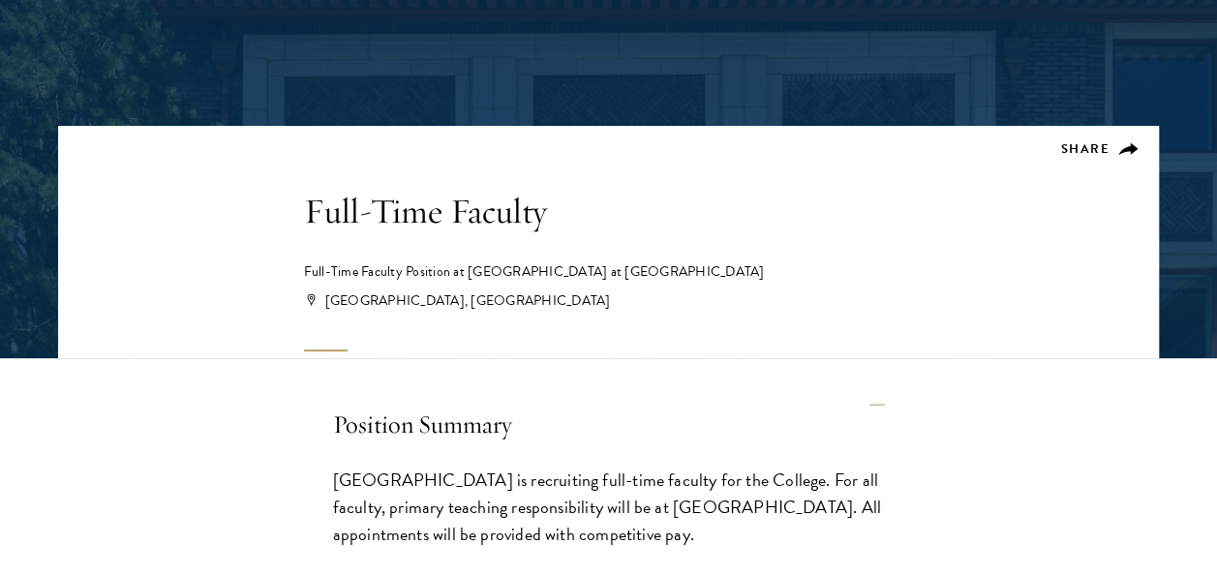
drag, startPoint x: 445, startPoint y: 306, endPoint x: 591, endPoint y: 206, distance: 177.0
click at [591, 206] on h1 "Full-Time Faculty" at bounding box center [609, 211] width 610 height 45
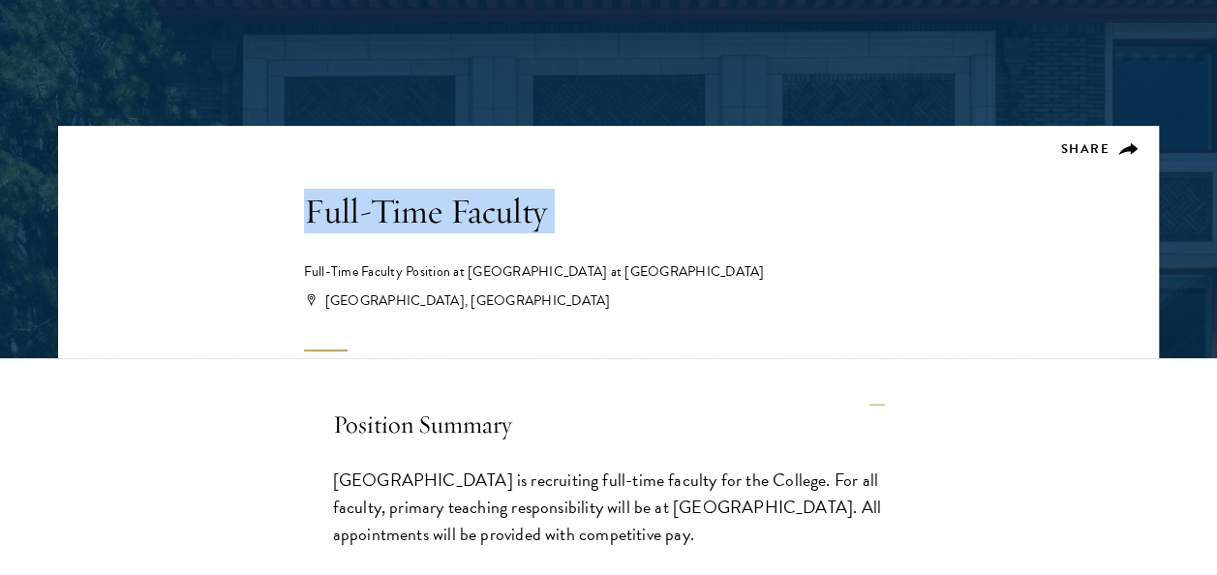
click at [591, 206] on h1 "Full-Time Faculty" at bounding box center [609, 211] width 610 height 45
